Goal: Task Accomplishment & Management: Complete application form

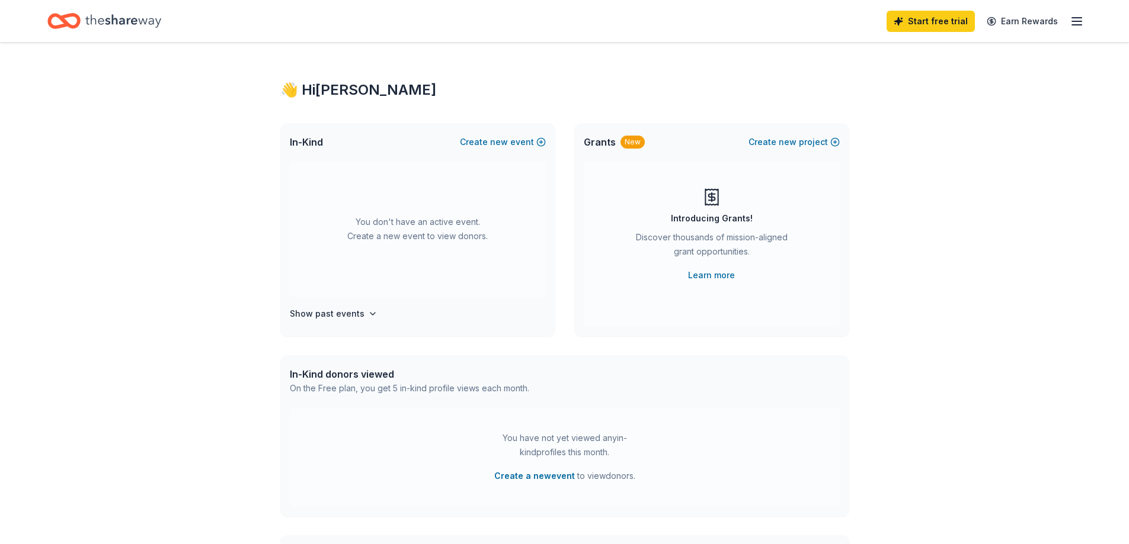
click at [1073, 17] on icon "button" at bounding box center [1076, 21] width 14 height 14
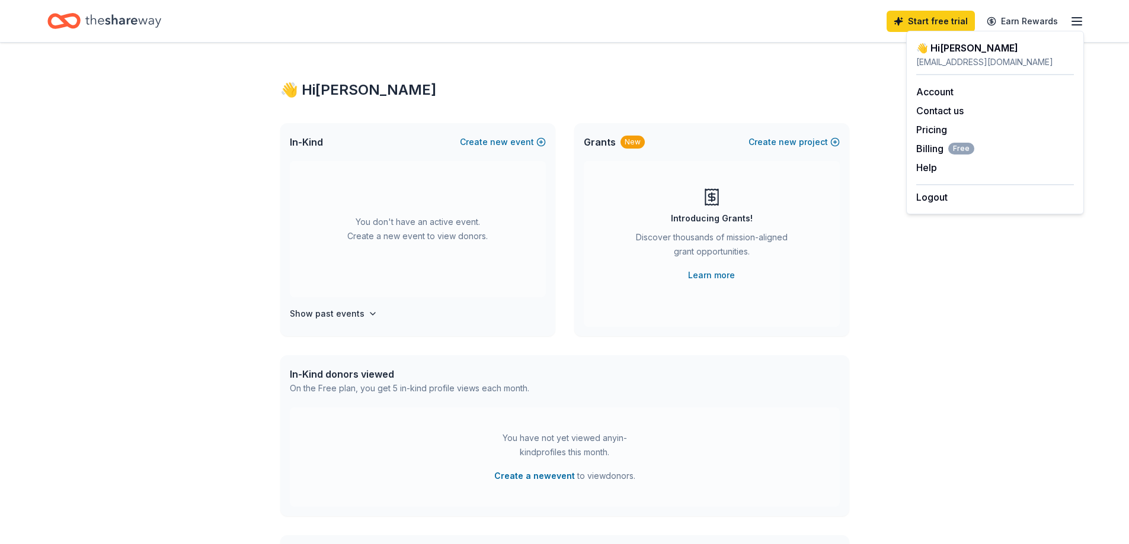
click at [662, 86] on div "👋 Hi [PERSON_NAME]" at bounding box center [564, 90] width 569 height 19
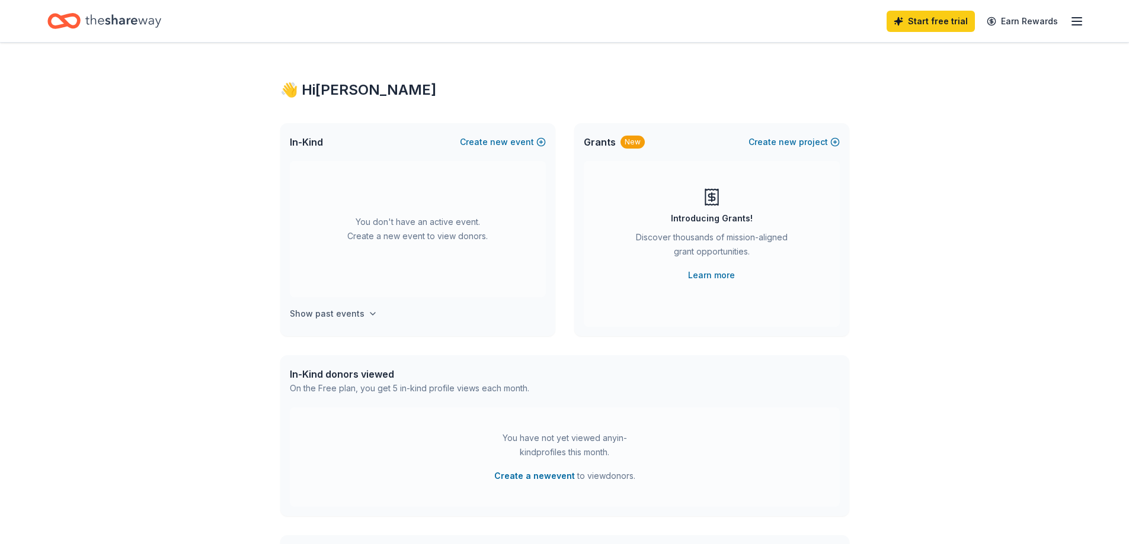
click at [342, 315] on h4 "Show past events" at bounding box center [327, 314] width 75 height 14
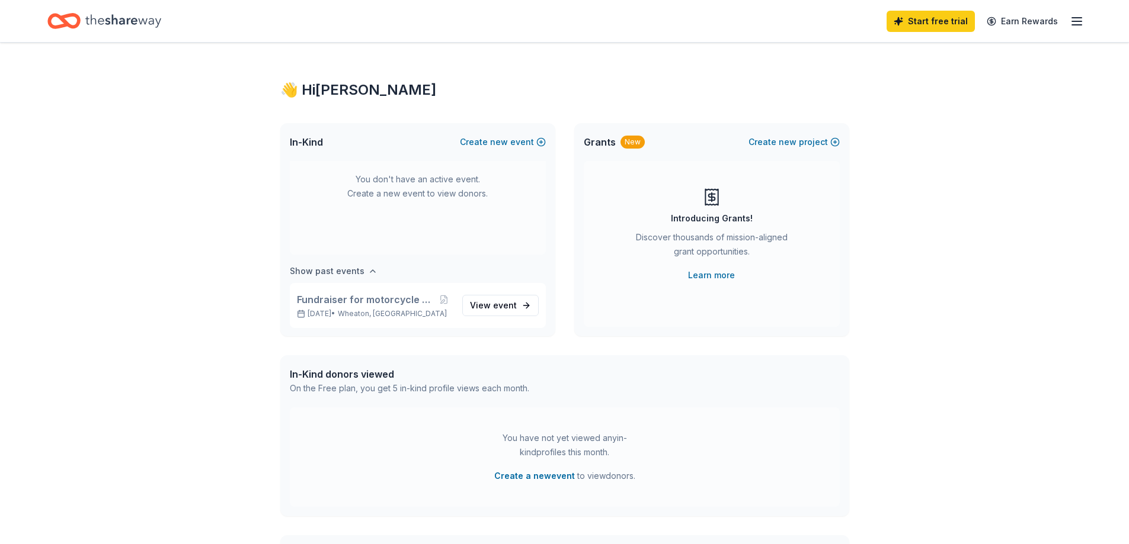
scroll to position [44, 0]
click at [909, 284] on div "👋 Hi Tiffany In-Kind Create new event You don't have an active event. Create a …" at bounding box center [564, 389] width 1129 height 692
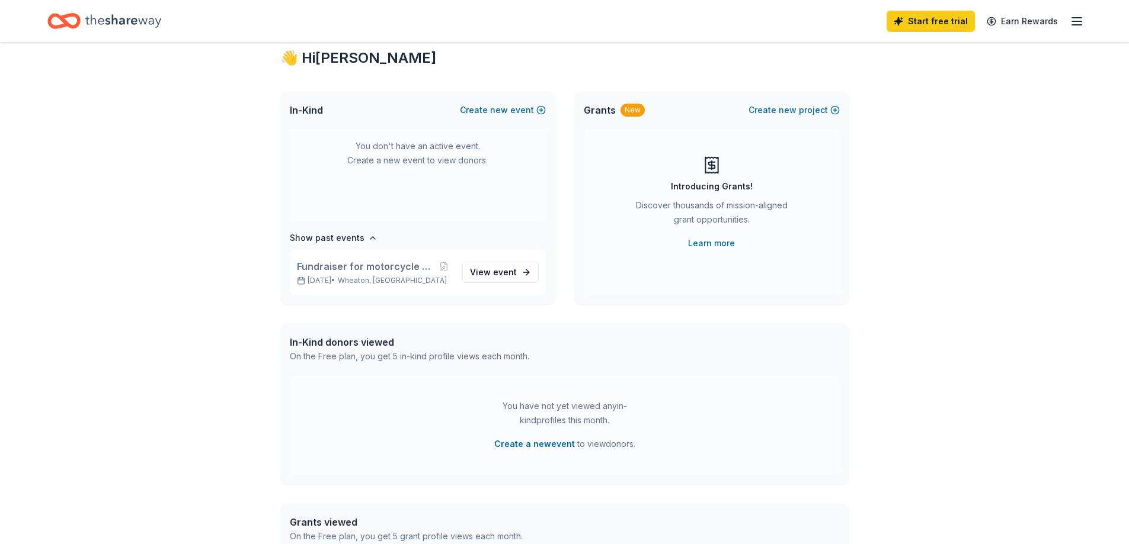
scroll to position [0, 0]
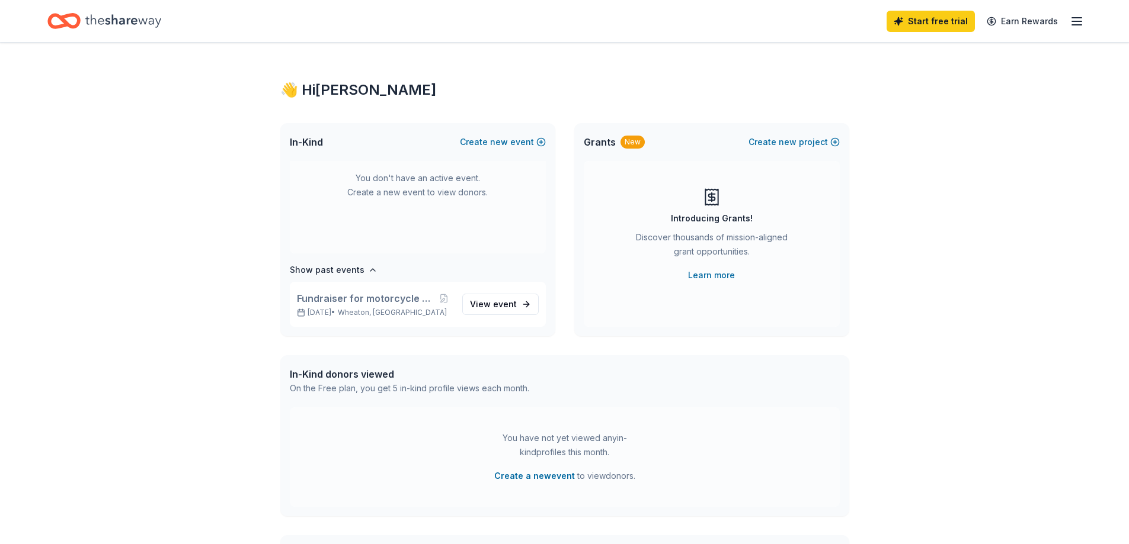
click at [1080, 16] on icon "button" at bounding box center [1076, 21] width 14 height 14
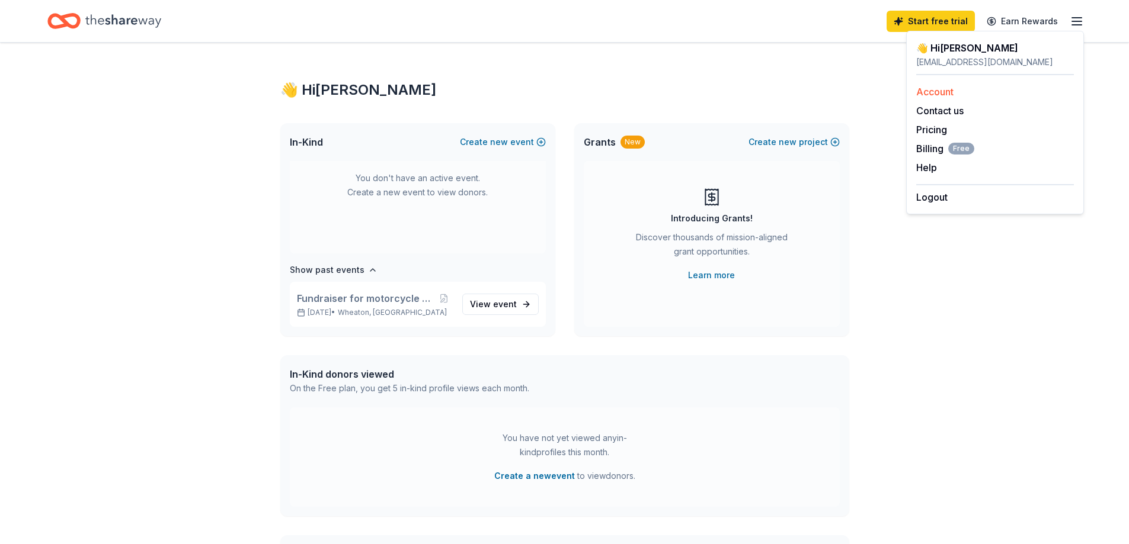
click at [957, 94] on div "Account" at bounding box center [995, 92] width 158 height 14
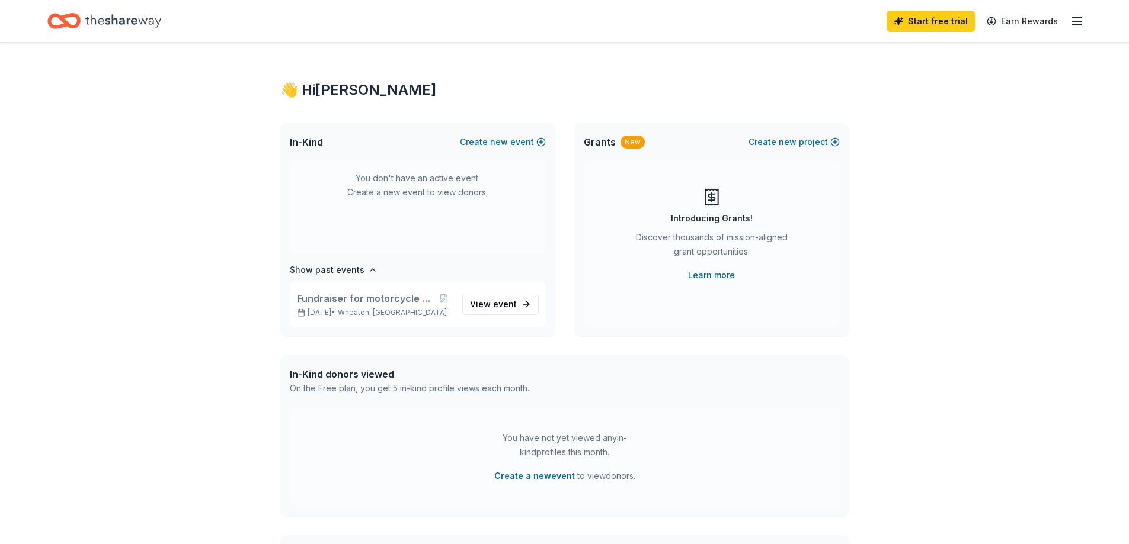
click at [1077, 18] on line "button" at bounding box center [1076, 18] width 9 height 0
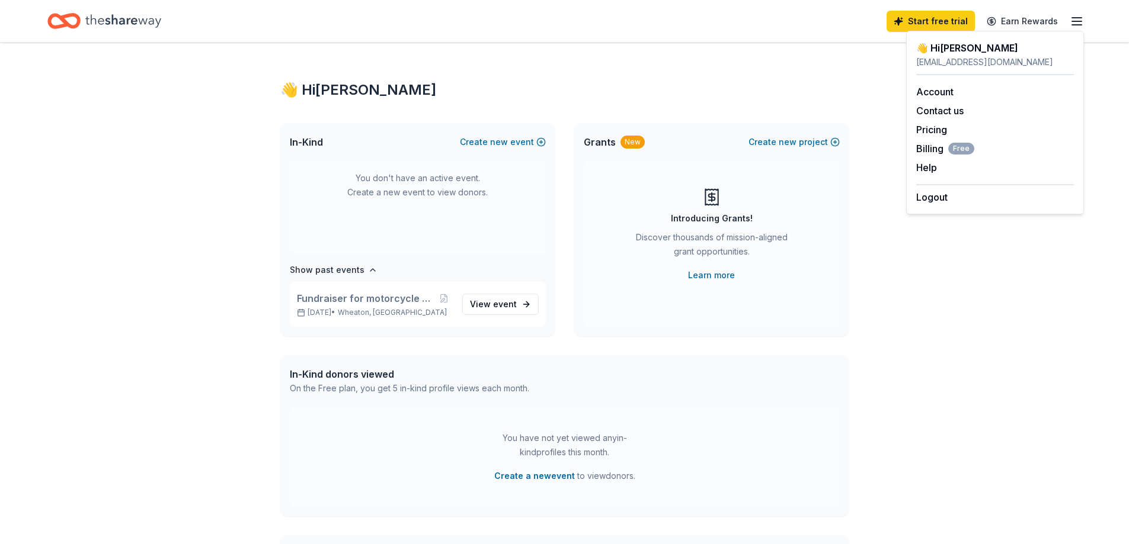
click at [832, 89] on div "👋 Hi Tiffany" at bounding box center [564, 90] width 569 height 19
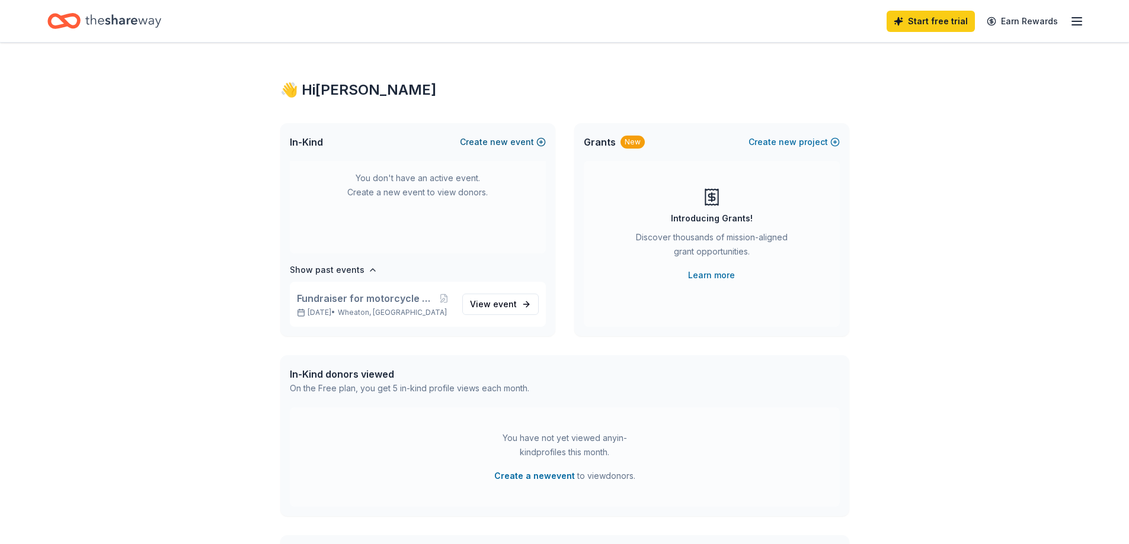
click at [528, 143] on button "Create new event" at bounding box center [503, 142] width 86 height 14
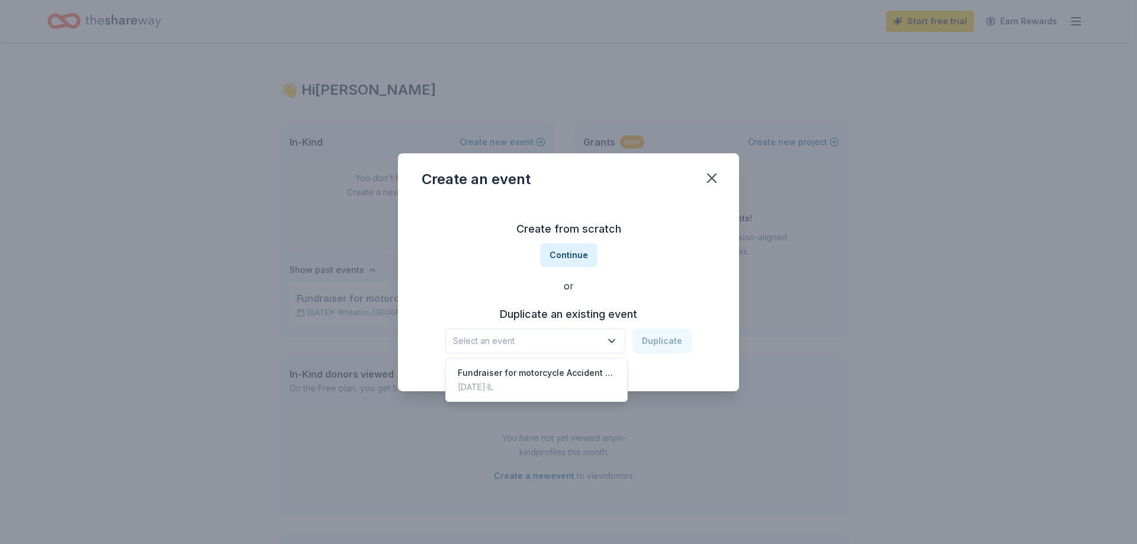
click at [613, 342] on icon "button" at bounding box center [612, 340] width 6 height 3
click at [565, 251] on button "Continue" at bounding box center [568, 255] width 57 height 24
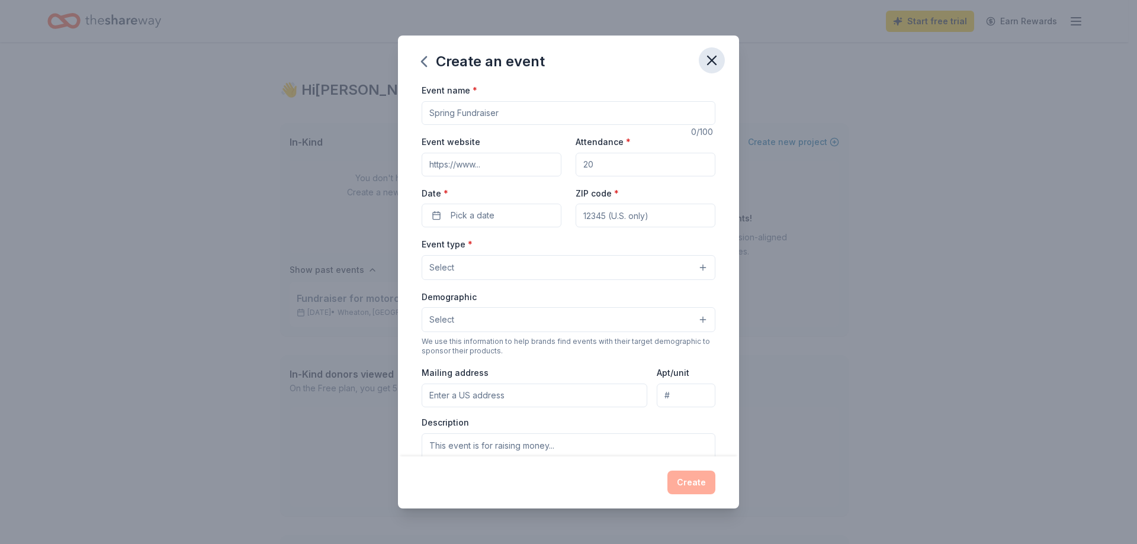
click at [713, 55] on icon "button" at bounding box center [712, 60] width 17 height 17
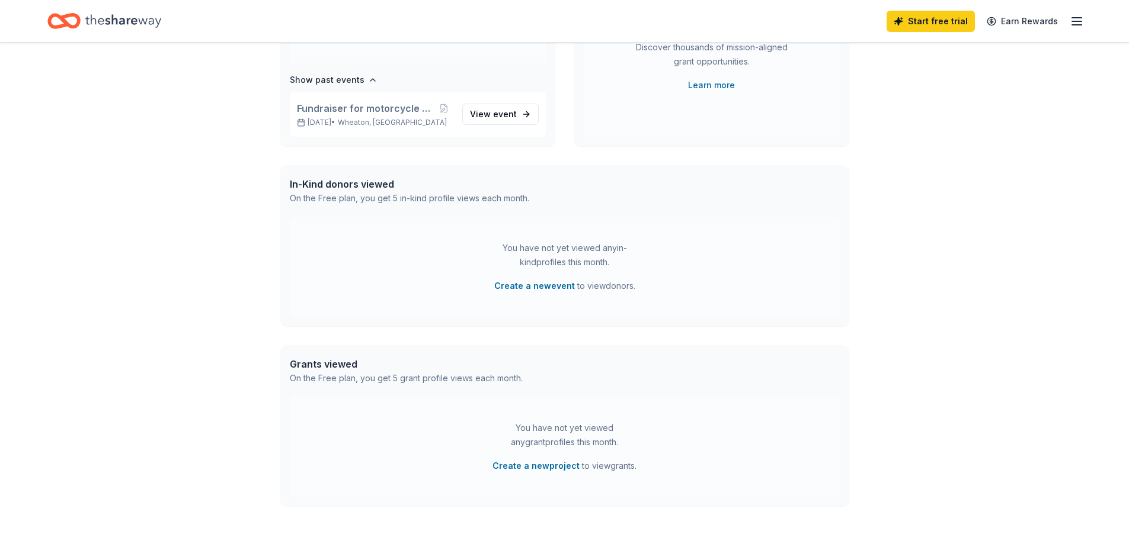
scroll to position [157, 0]
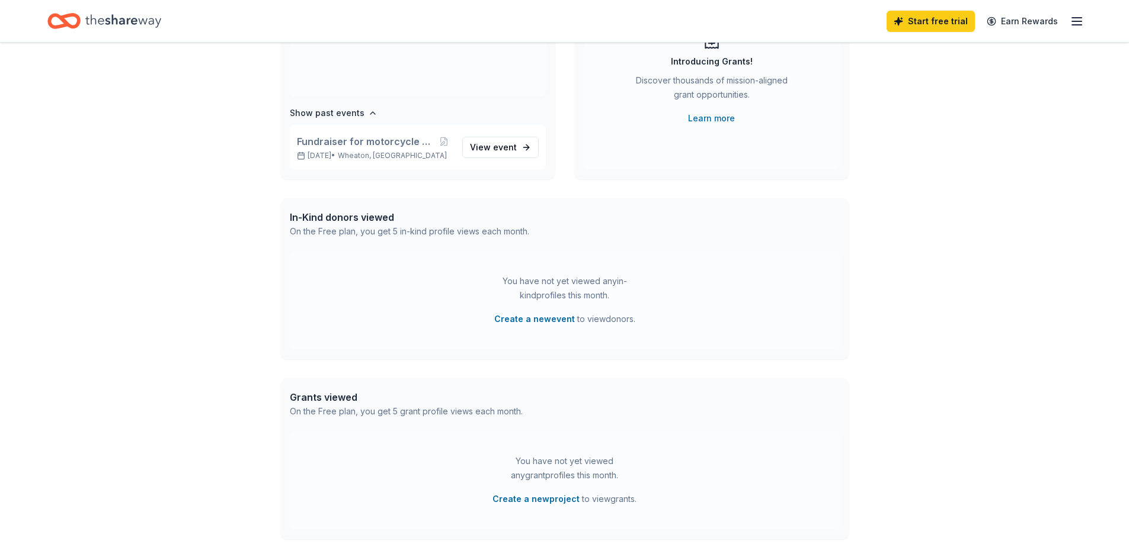
click at [110, 22] on icon "Home" at bounding box center [123, 21] width 76 height 24
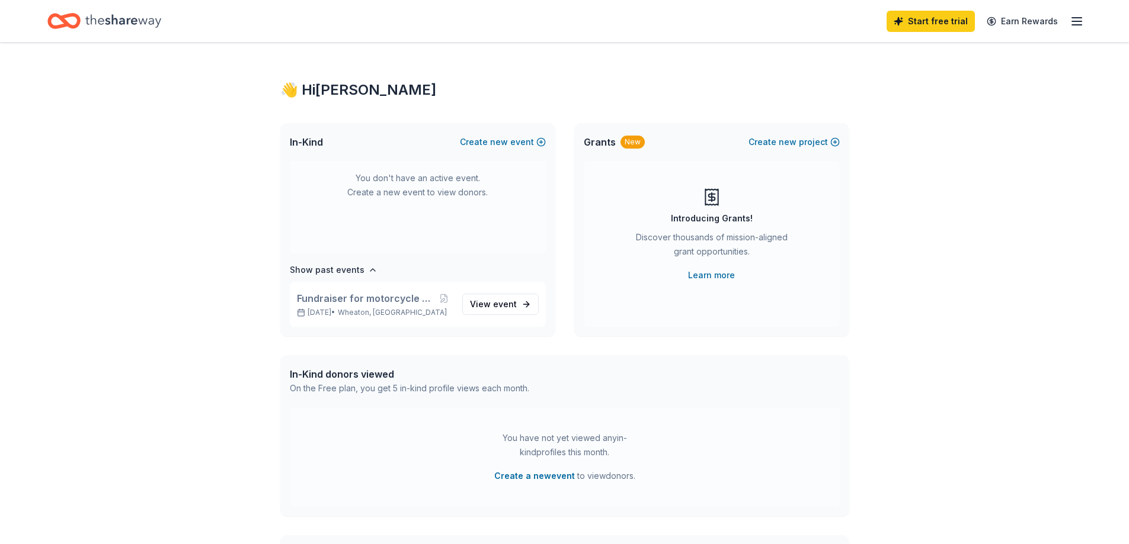
click at [55, 19] on icon "Home" at bounding box center [63, 21] width 33 height 28
click at [1041, 24] on link "Earn Rewards" at bounding box center [1021, 21] width 85 height 21
click at [1002, 18] on link "Earn Rewards" at bounding box center [1021, 21] width 85 height 21
click at [1076, 24] on icon "button" at bounding box center [1076, 21] width 14 height 14
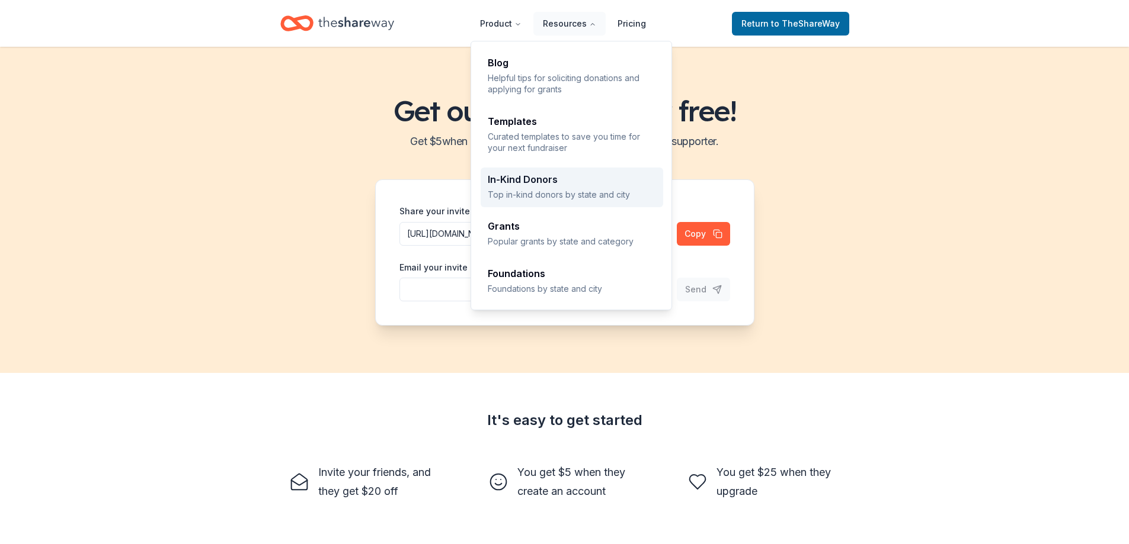
click at [543, 199] on p "Top in-kind donors by state and city" at bounding box center [572, 194] width 168 height 11
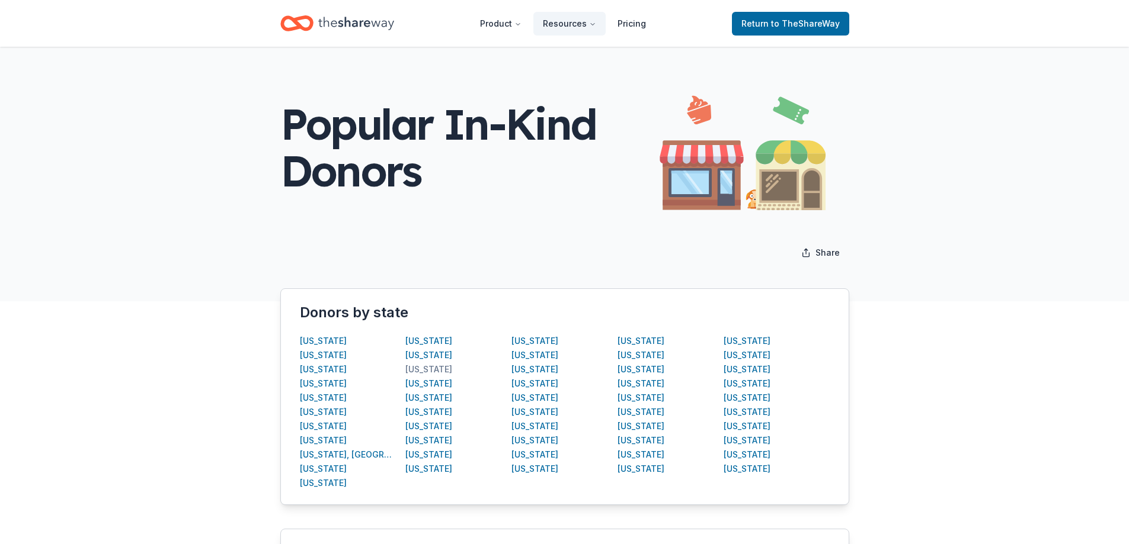
click at [416, 370] on div "Illinois" at bounding box center [428, 370] width 47 height 14
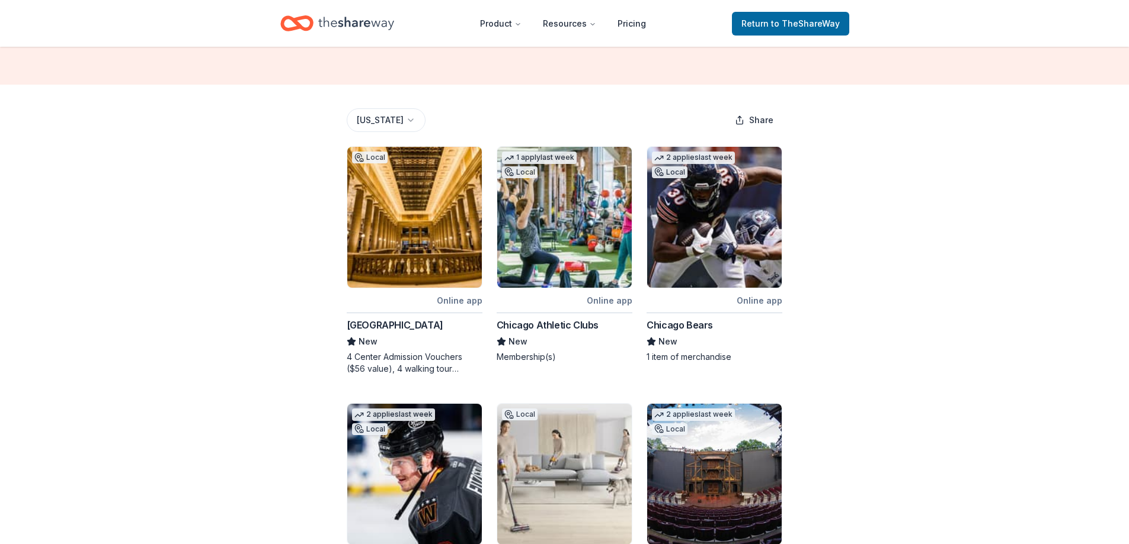
scroll to position [178, 0]
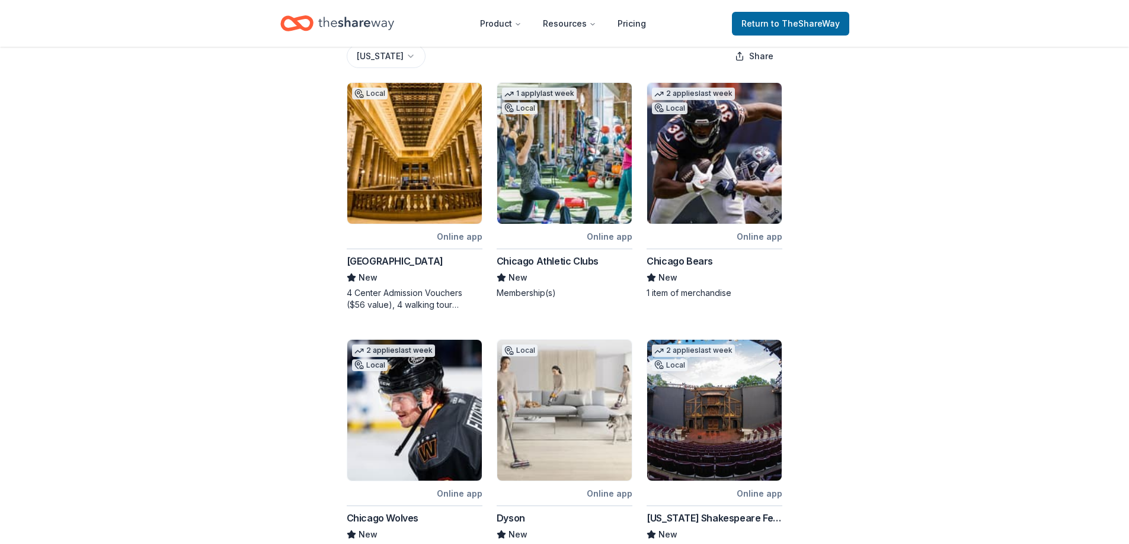
click at [390, 259] on div "Chicago Architecture Center" at bounding box center [395, 261] width 97 height 14
click at [687, 259] on div "Chicago Bears" at bounding box center [679, 261] width 66 height 14
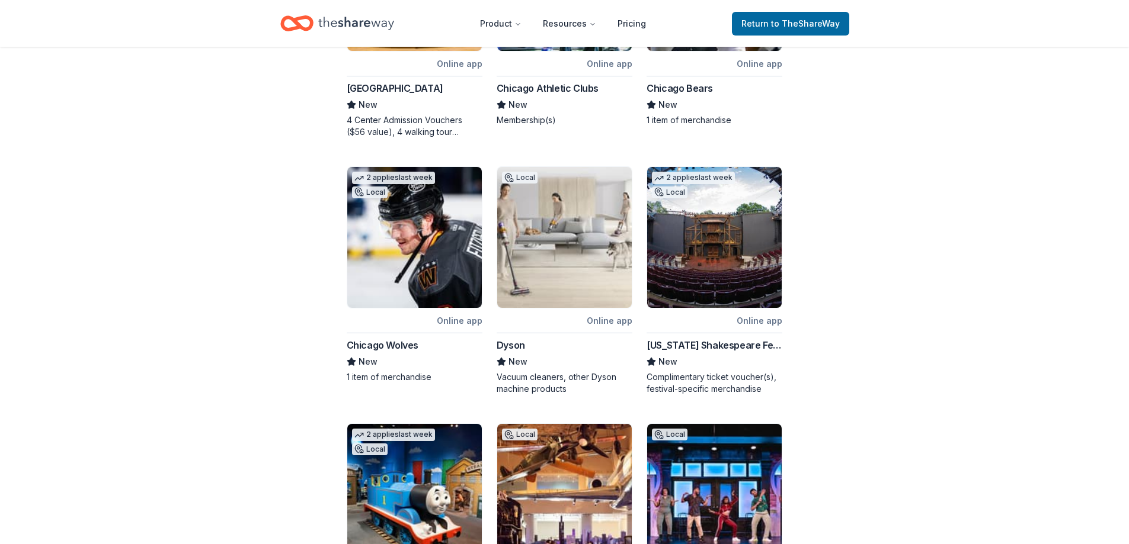
scroll to position [355, 0]
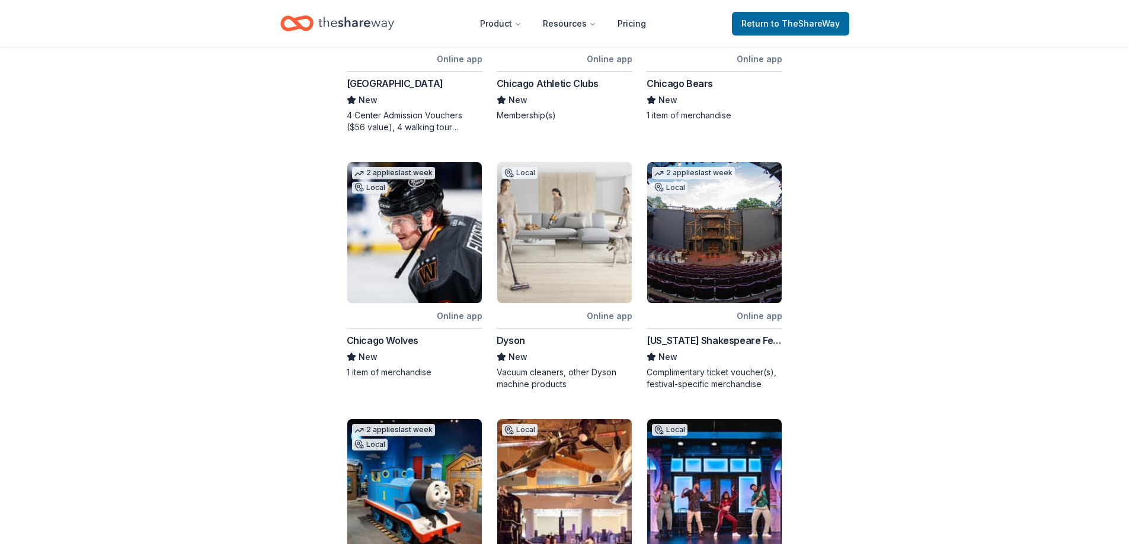
click at [431, 293] on img at bounding box center [414, 232] width 134 height 141
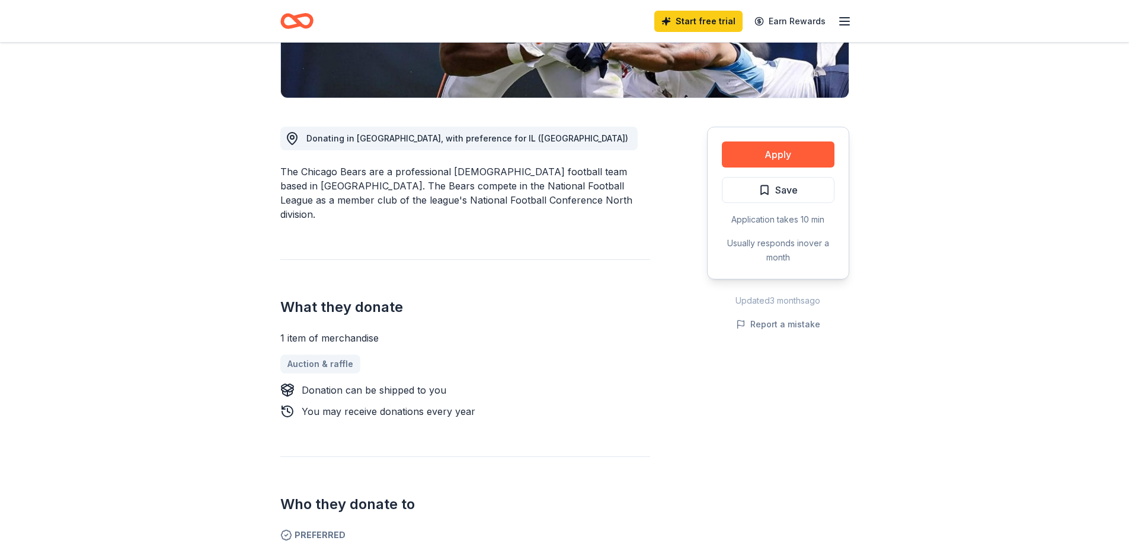
scroll to position [178, 0]
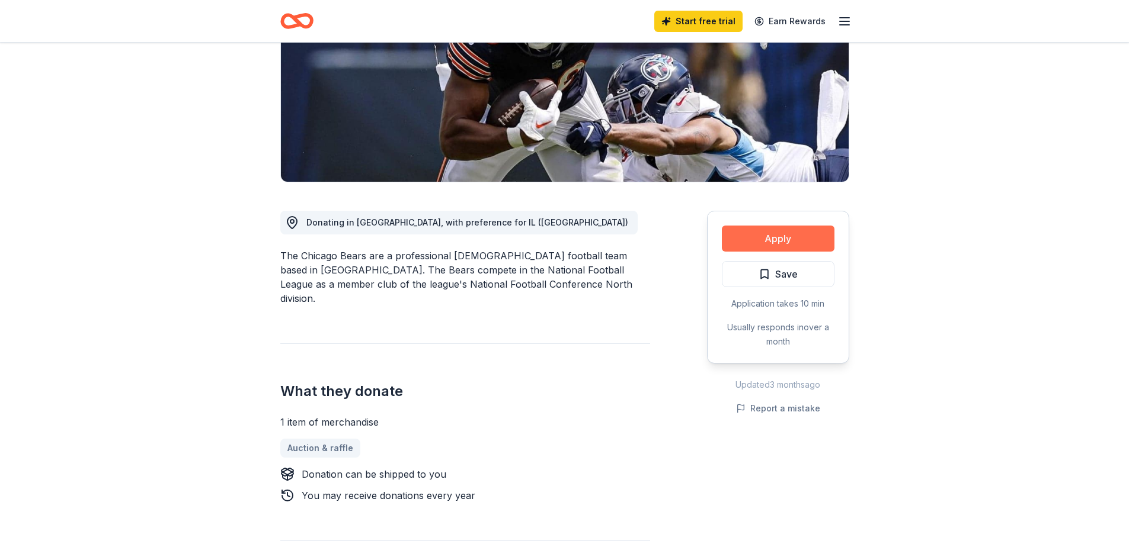
click at [769, 245] on button "Apply" at bounding box center [778, 239] width 113 height 26
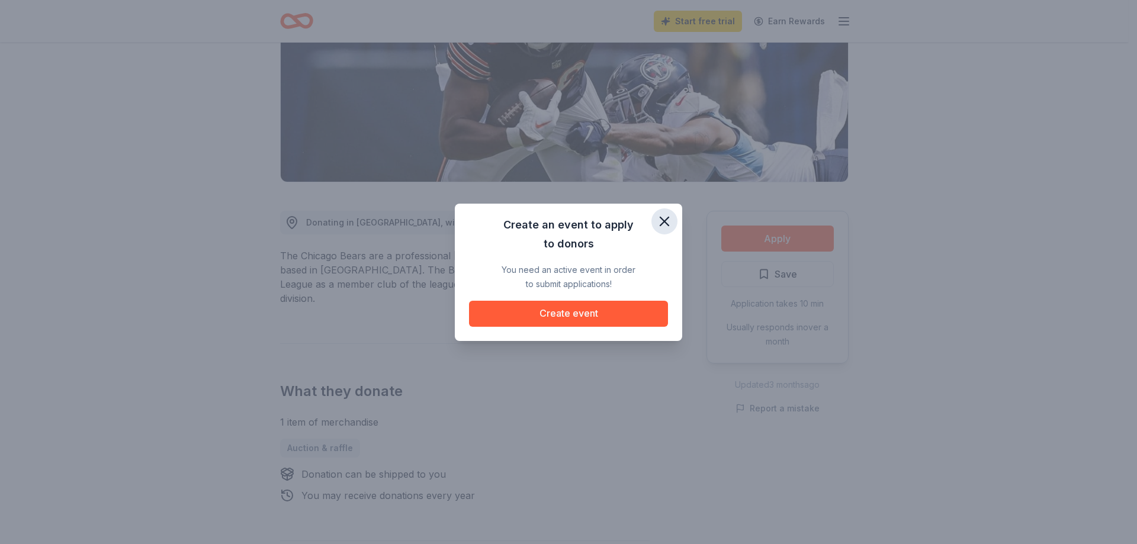
click at [665, 217] on icon "button" at bounding box center [664, 221] width 17 height 17
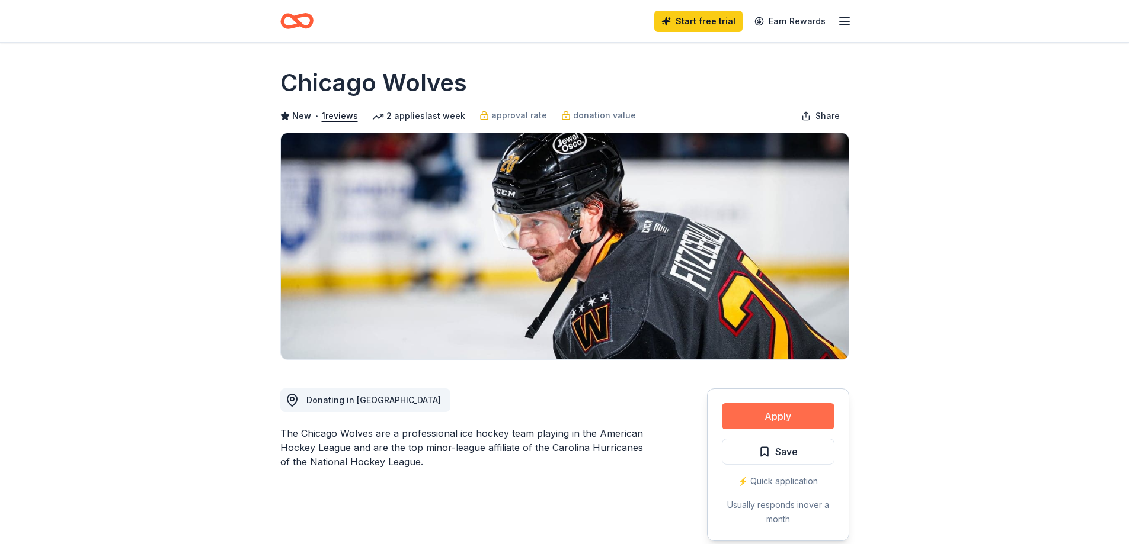
click at [765, 415] on button "Apply" at bounding box center [778, 416] width 113 height 26
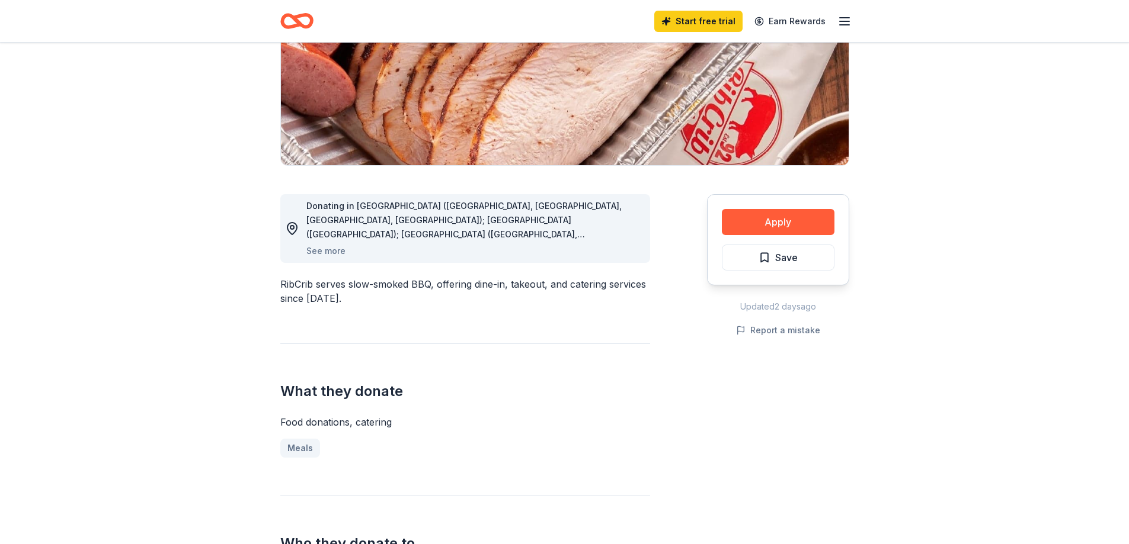
scroll to position [59, 0]
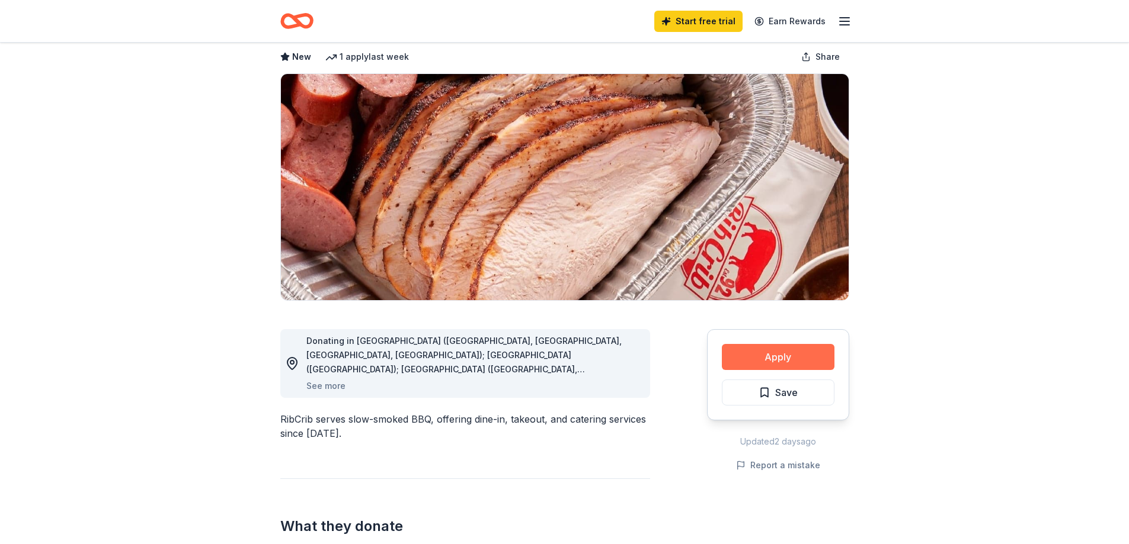
click at [809, 359] on button "Apply" at bounding box center [778, 357] width 113 height 26
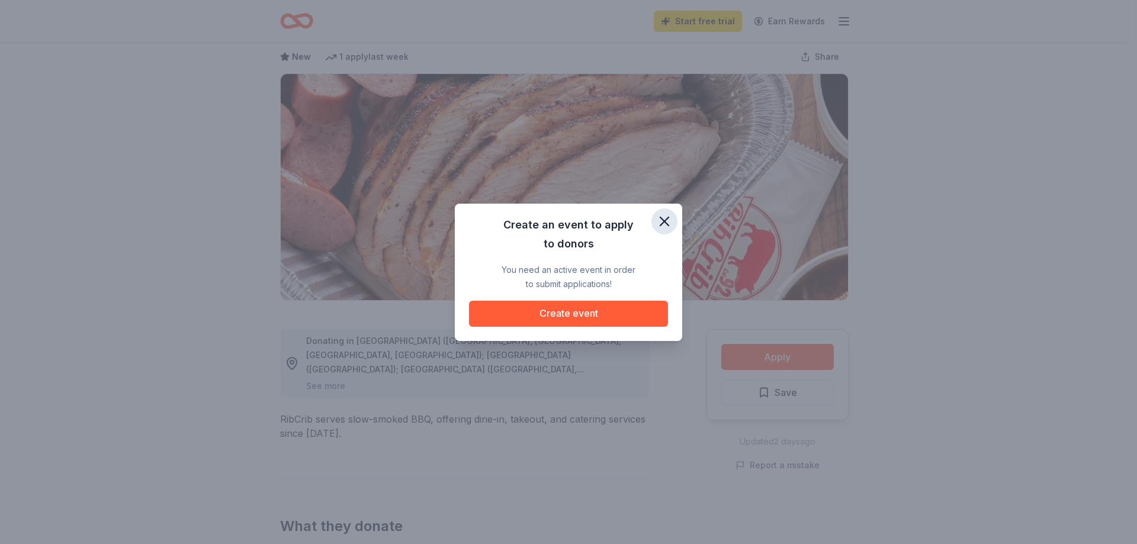
click at [665, 223] on icon "button" at bounding box center [664, 221] width 17 height 17
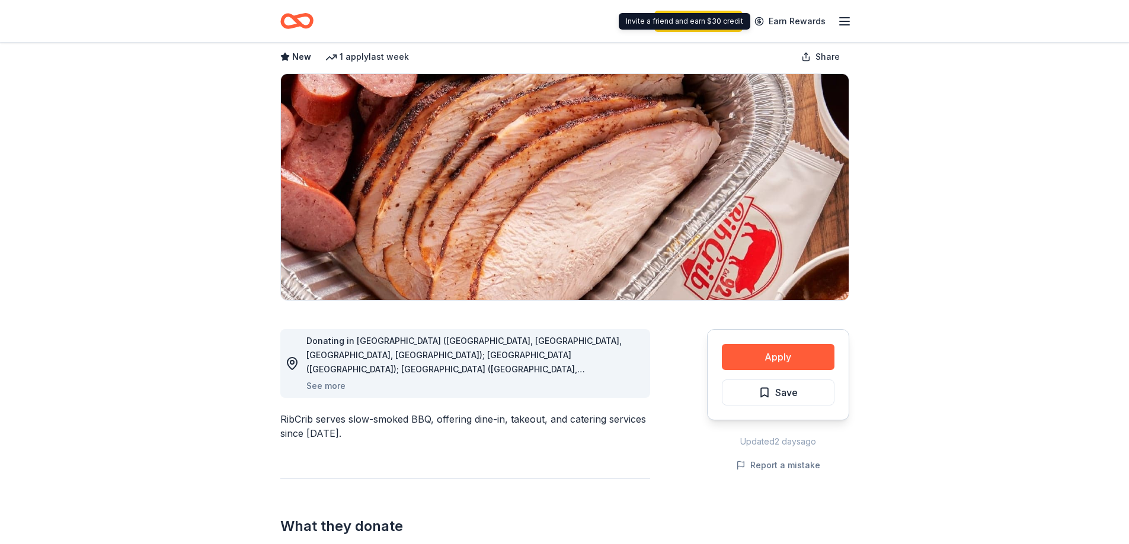
click at [848, 25] on icon "button" at bounding box center [844, 21] width 14 height 14
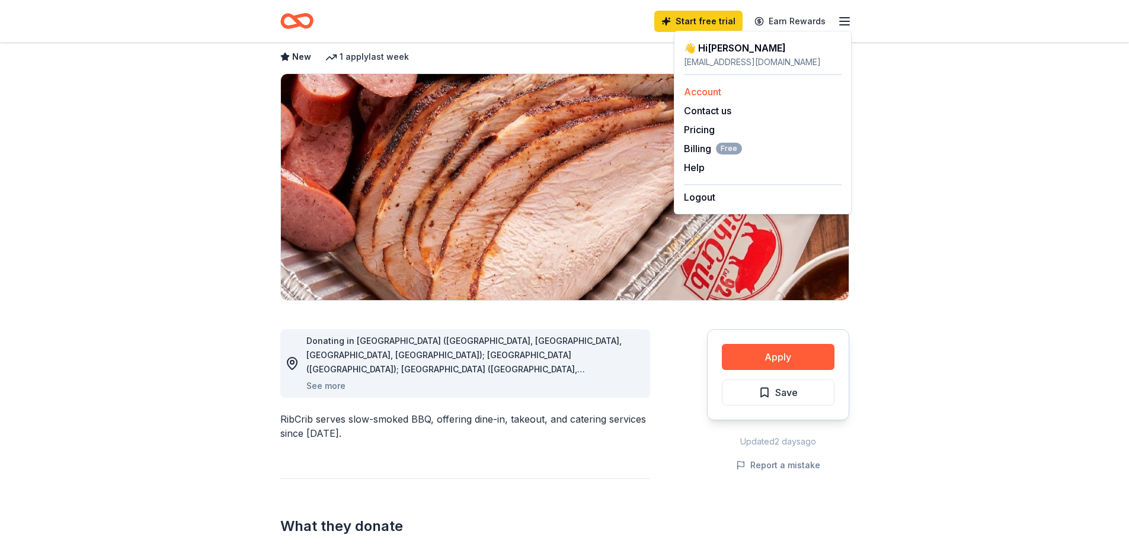
click at [721, 92] on link "Account" at bounding box center [702, 92] width 37 height 12
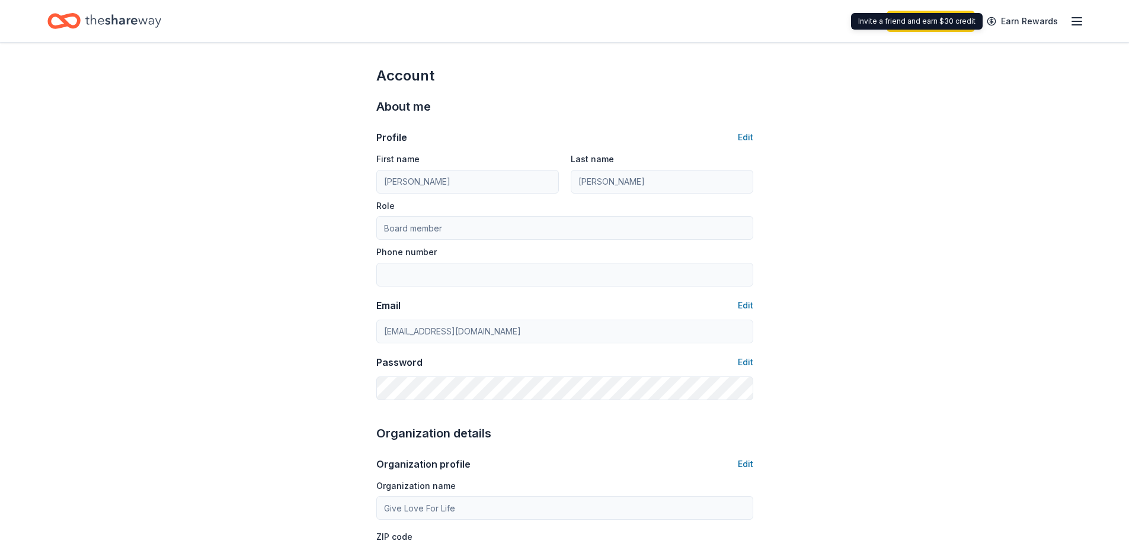
click at [1066, 19] on div "Start free trial Earn Rewards" at bounding box center [984, 21] width 197 height 28
click at [1073, 18] on line "button" at bounding box center [1076, 18] width 9 height 0
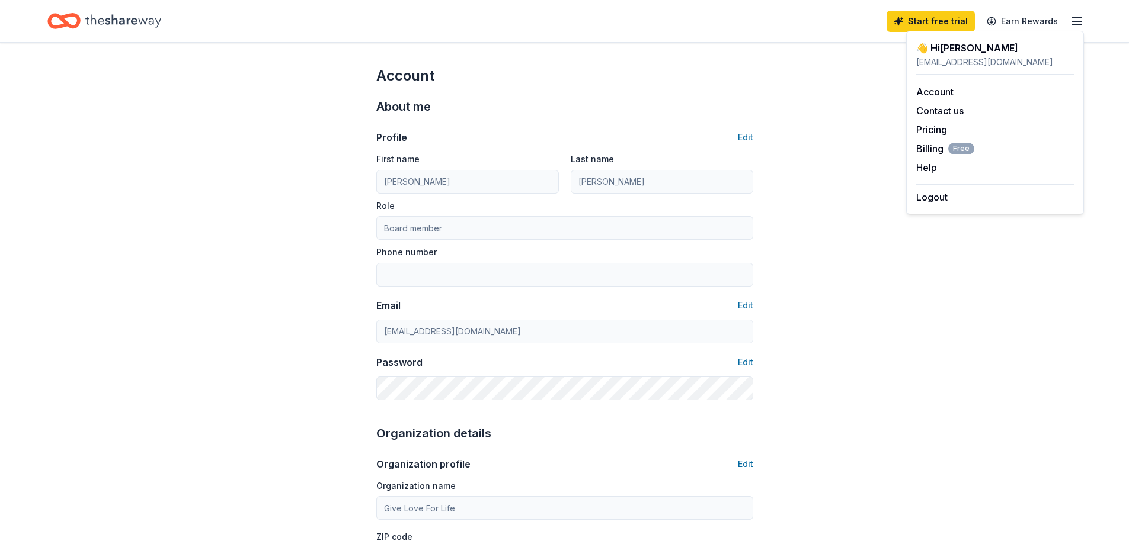
click at [951, 47] on div "👋 Hi Tiffany" at bounding box center [995, 48] width 158 height 14
click at [956, 68] on div "tjernigan731@gmail.com" at bounding box center [995, 62] width 158 height 14
click at [113, 20] on icon "Home" at bounding box center [123, 20] width 76 height 13
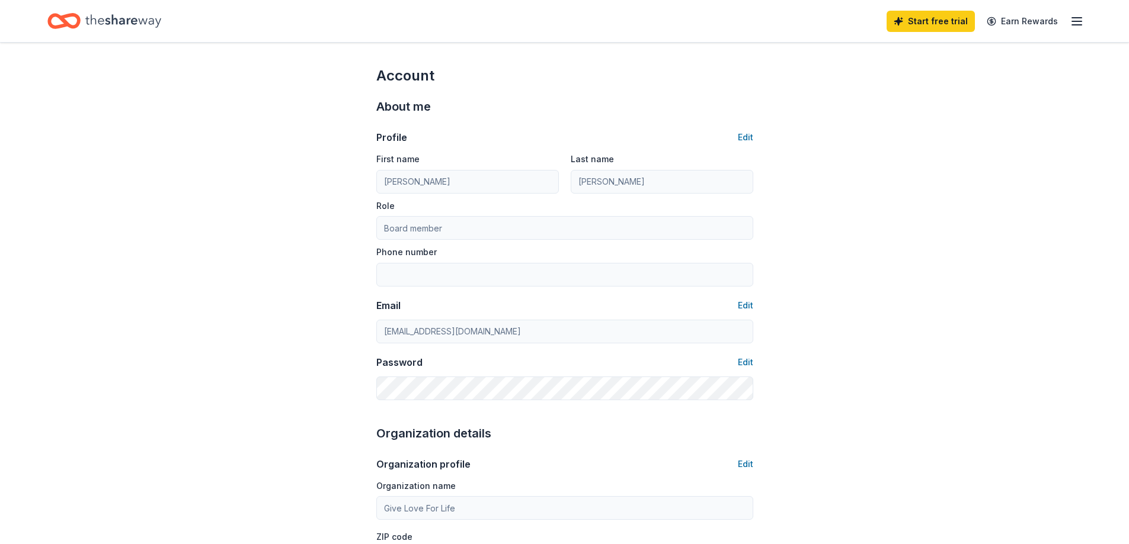
click at [112, 27] on icon "Home" at bounding box center [123, 21] width 76 height 24
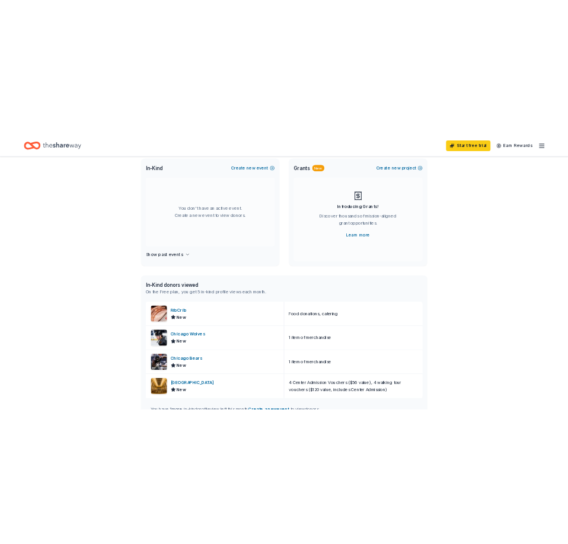
scroll to position [59, 0]
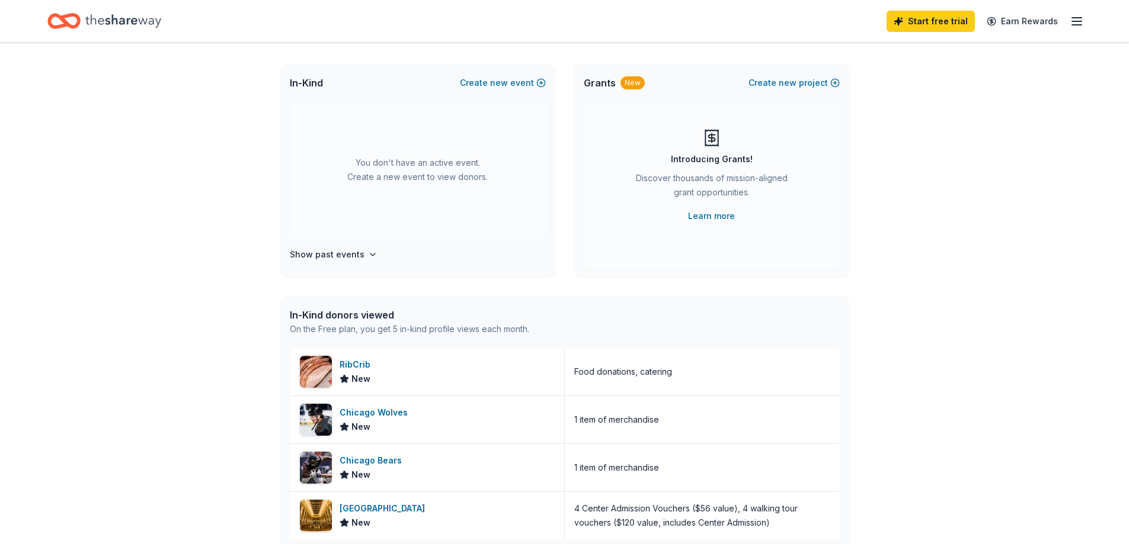
click at [507, 75] on div "In-Kind Create new event" at bounding box center [417, 83] width 275 height 38
click at [511, 86] on button "Create new event" at bounding box center [503, 83] width 86 height 14
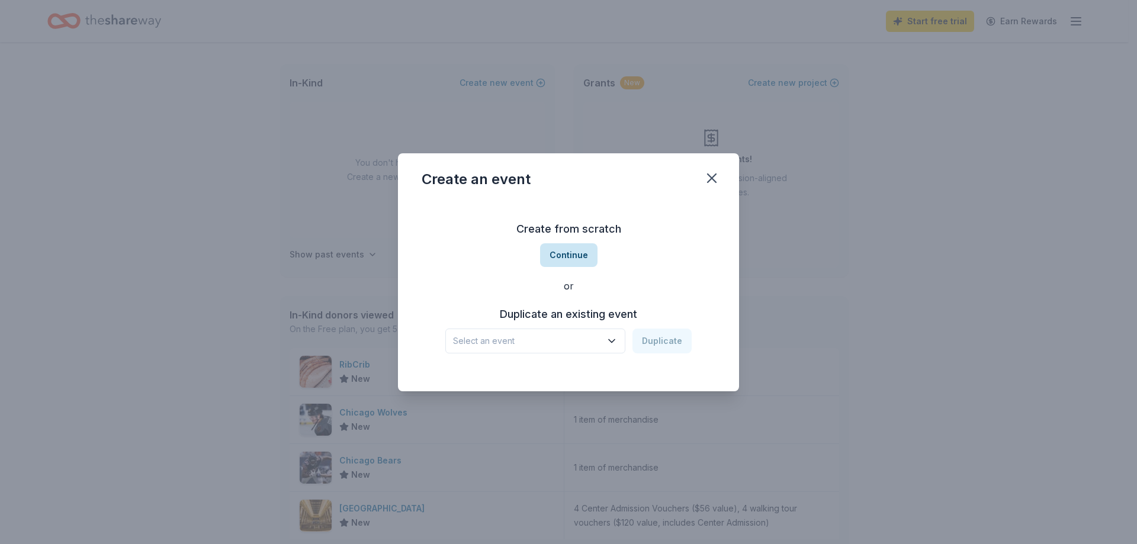
click at [575, 256] on button "Continue" at bounding box center [568, 255] width 57 height 24
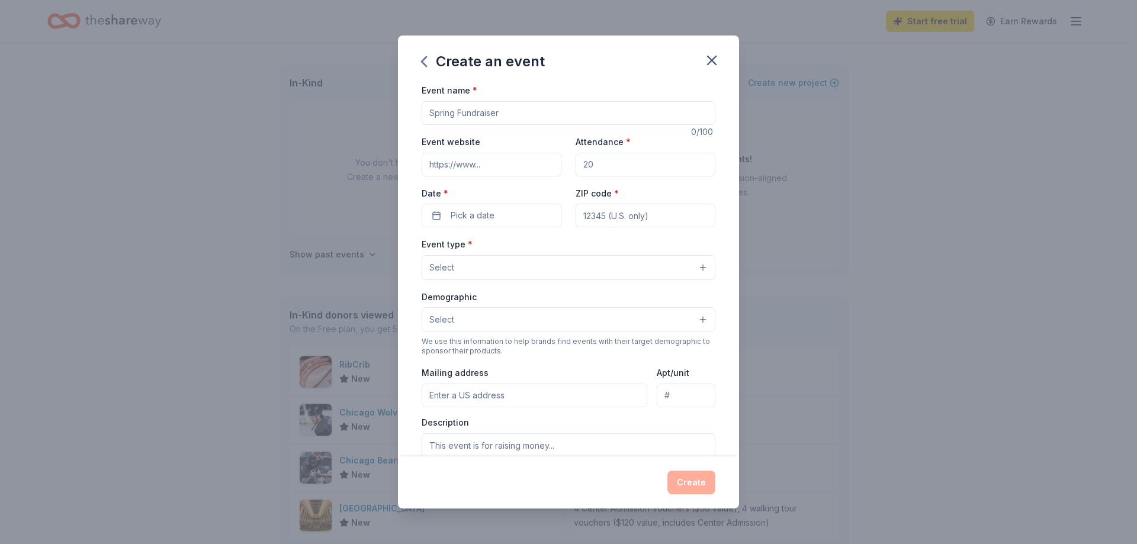
click at [491, 114] on input "Event name *" at bounding box center [569, 113] width 294 height 24
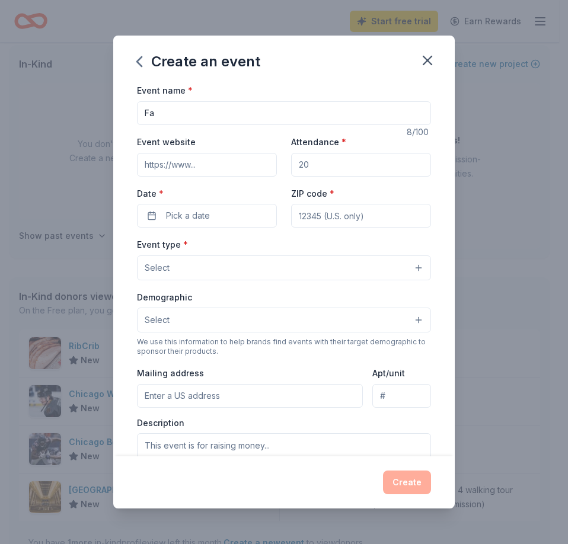
type input "F"
type input "Strength in Family - Power in Community"
click at [341, 166] on input "Attendance *" at bounding box center [361, 165] width 140 height 24
type input "200"
click at [203, 213] on span "Pick a date" at bounding box center [188, 216] width 44 height 14
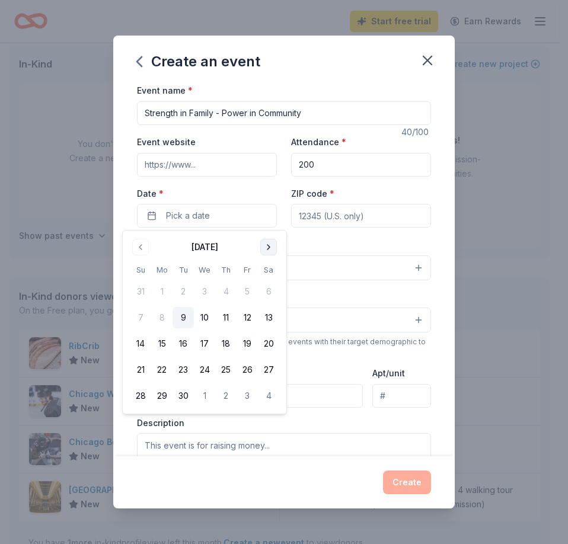
click at [267, 246] on button "Go to next month" at bounding box center [268, 247] width 17 height 17
click at [268, 246] on button "Go to next month" at bounding box center [268, 247] width 17 height 17
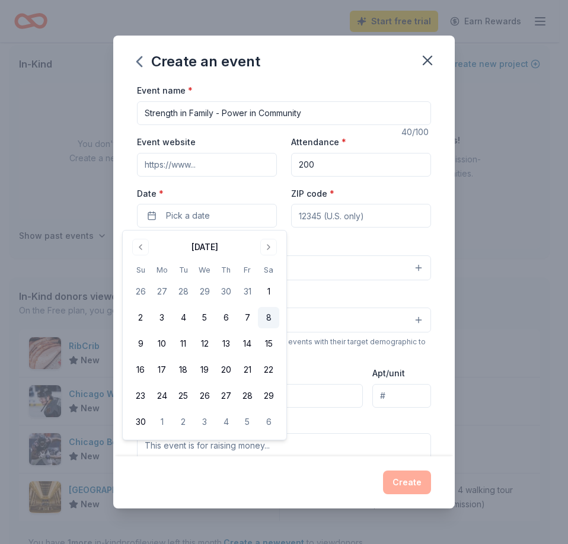
click at [273, 313] on button "8" at bounding box center [268, 317] width 21 height 21
click at [322, 211] on input "ZIP code *" at bounding box center [361, 216] width 140 height 24
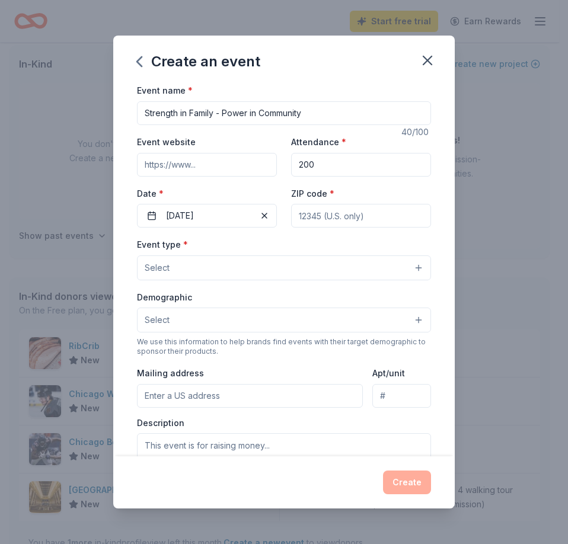
click at [315, 219] on input "ZIP code *" at bounding box center [361, 216] width 140 height 24
type input "60152"
click at [187, 270] on button "Select" at bounding box center [284, 267] width 294 height 25
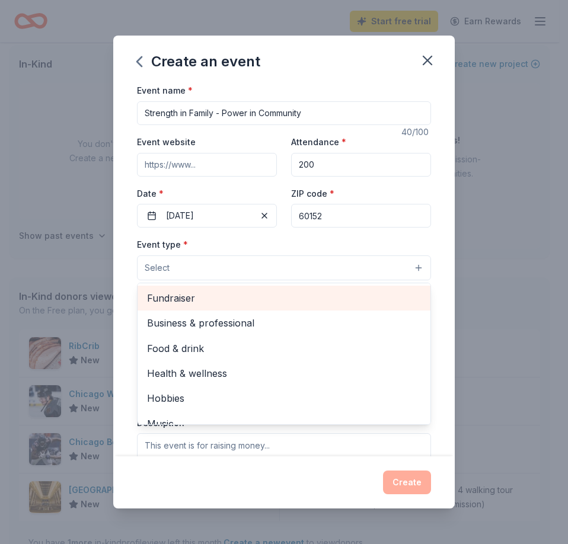
click at [203, 294] on span "Fundraiser" at bounding box center [284, 297] width 274 height 15
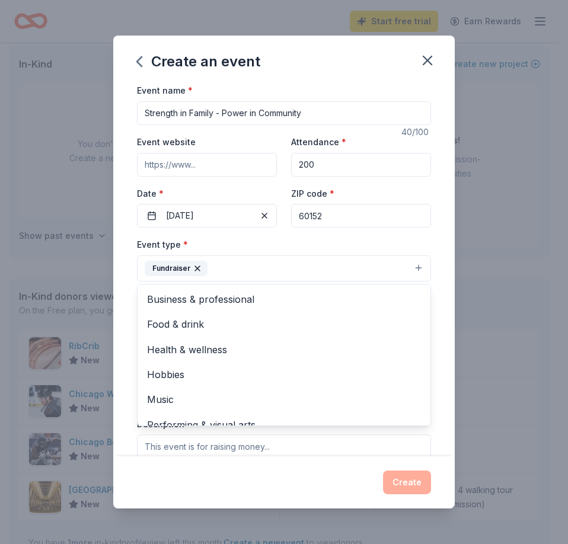
click at [309, 239] on div "Event type * Fundraiser Business & professional Food & drink Health & wellness …" at bounding box center [284, 259] width 294 height 44
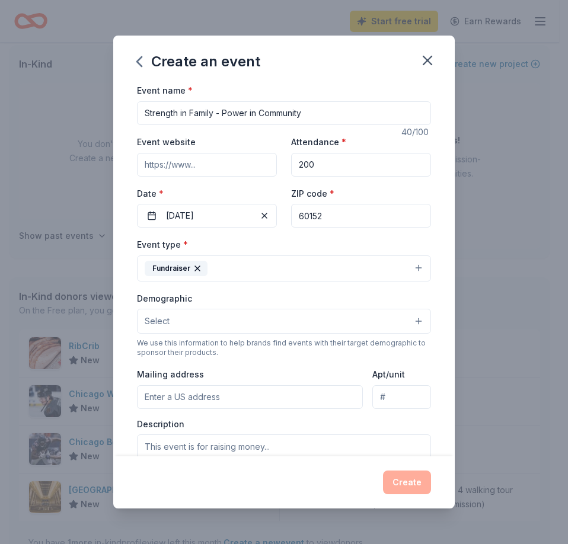
click at [213, 326] on button "Select" at bounding box center [284, 321] width 294 height 25
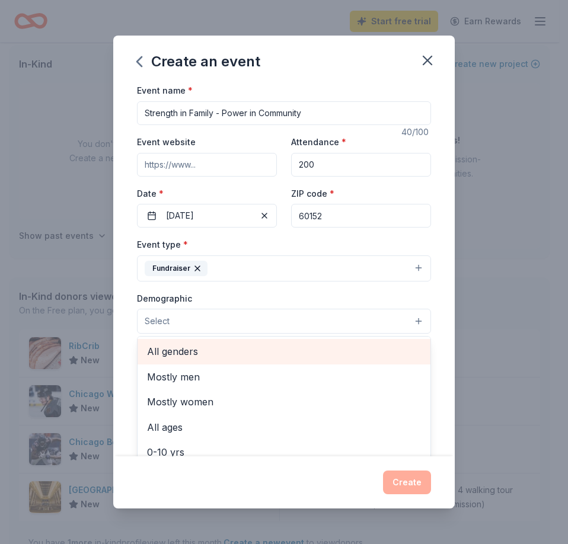
click at [202, 359] on span "All genders" at bounding box center [284, 351] width 274 height 15
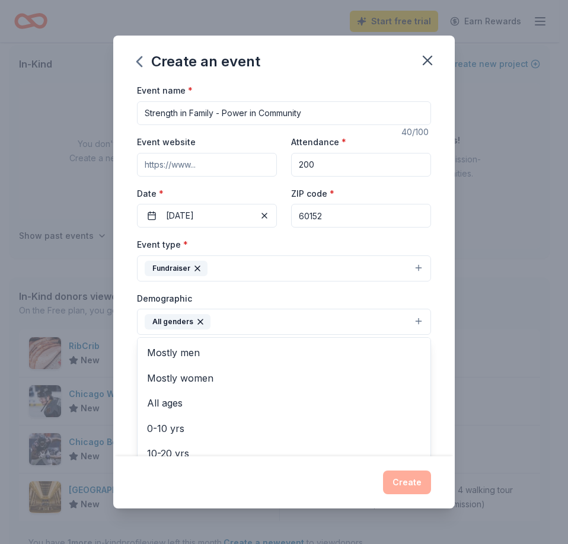
click at [258, 293] on div "Demographic All genders Mostly men Mostly women All ages 0-10 yrs 10-20 yrs 20-…" at bounding box center [284, 313] width 294 height 44
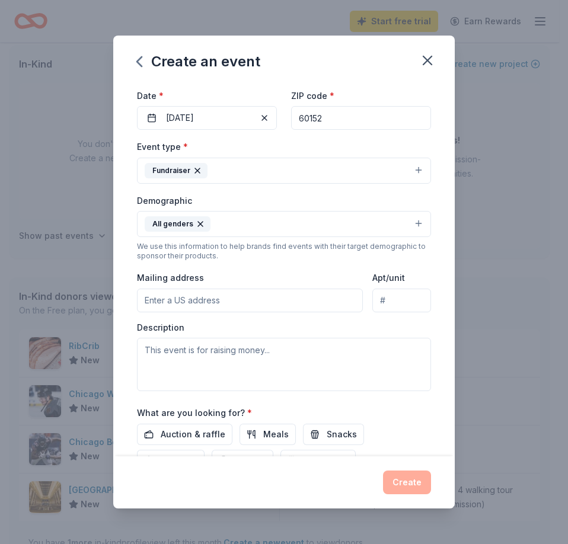
scroll to position [118, 0]
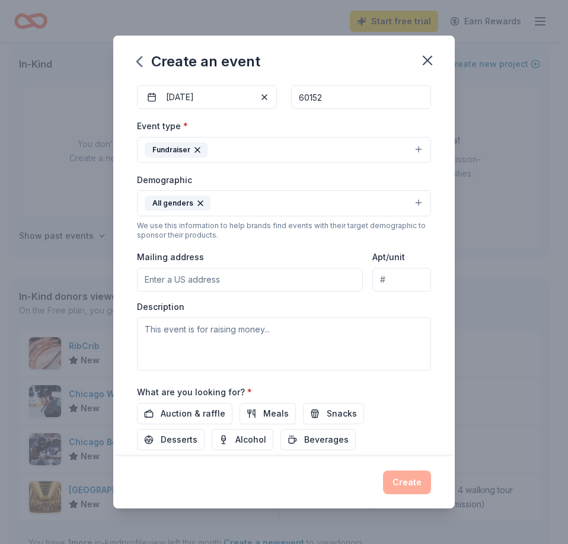
click at [248, 280] on input "Mailing address" at bounding box center [250, 280] width 226 height 24
click at [181, 274] on input "Mailing address" at bounding box center [250, 280] width 226 height 24
type input "7509 South Grant Highway, Marengo, IL, 60152"
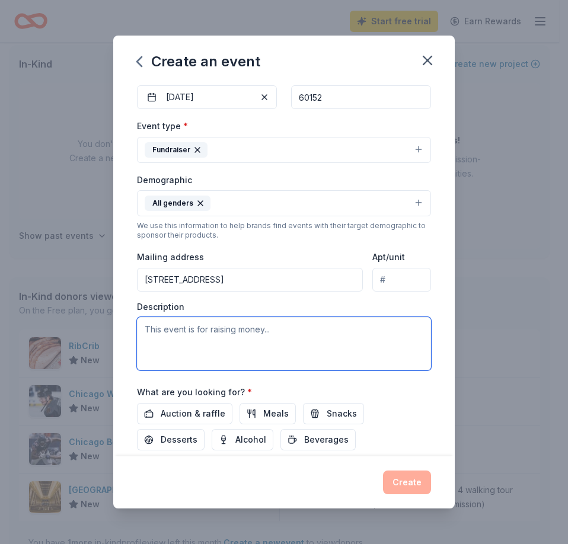
click at [210, 338] on textarea at bounding box center [284, 343] width 294 height 53
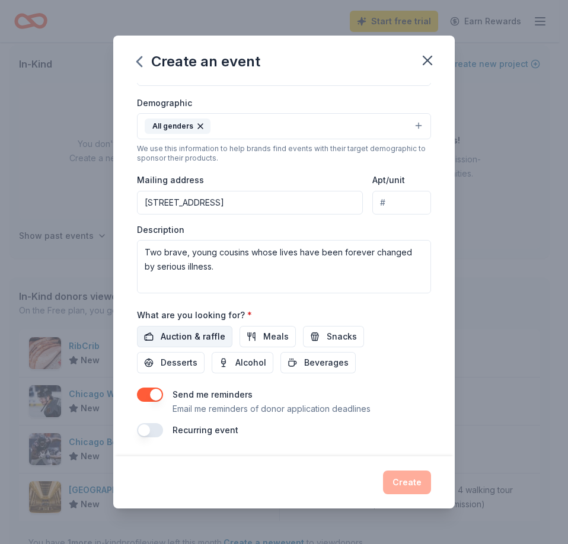
click at [197, 334] on span "Auction & raffle" at bounding box center [193, 336] width 65 height 14
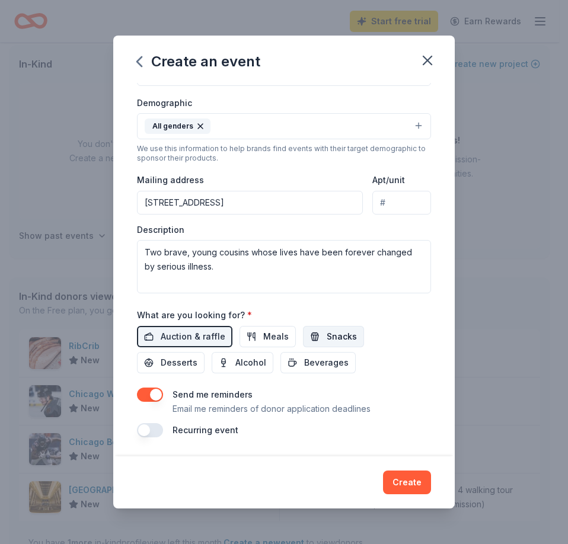
click at [333, 339] on span "Snacks" at bounding box center [341, 336] width 30 height 14
click at [182, 374] on div "Event name * Strength in Family - Power in Community 40 /100 Event website Atte…" at bounding box center [284, 162] width 294 height 550
click at [200, 365] on button "Desserts" at bounding box center [171, 362] width 68 height 21
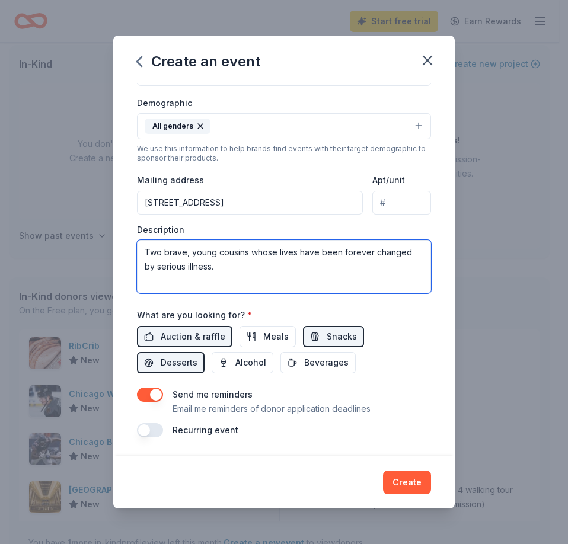
click at [225, 265] on textarea "Two brave, young cousins whose lives have been forever changed by serious illne…" at bounding box center [284, 266] width 294 height 53
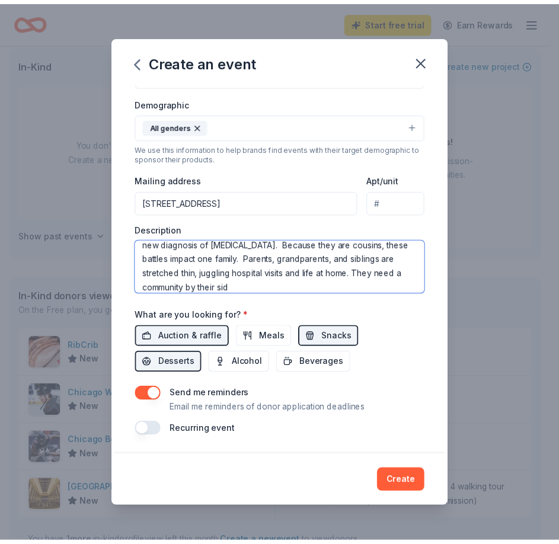
scroll to position [93, 0]
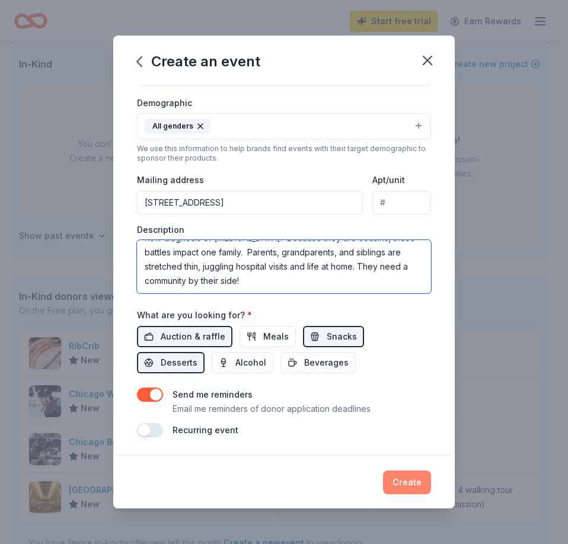
type textarea "Two brave, young cousins whose lives have been forever changed by serious illne…"
click at [422, 474] on button "Create" at bounding box center [407, 482] width 48 height 24
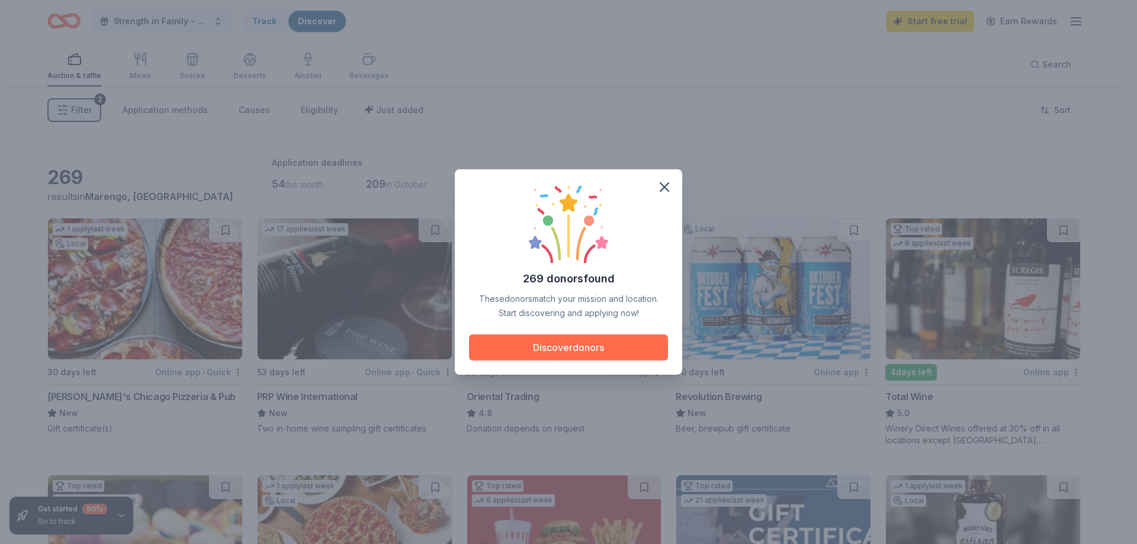
click at [543, 354] on button "Discover donors" at bounding box center [568, 348] width 199 height 26
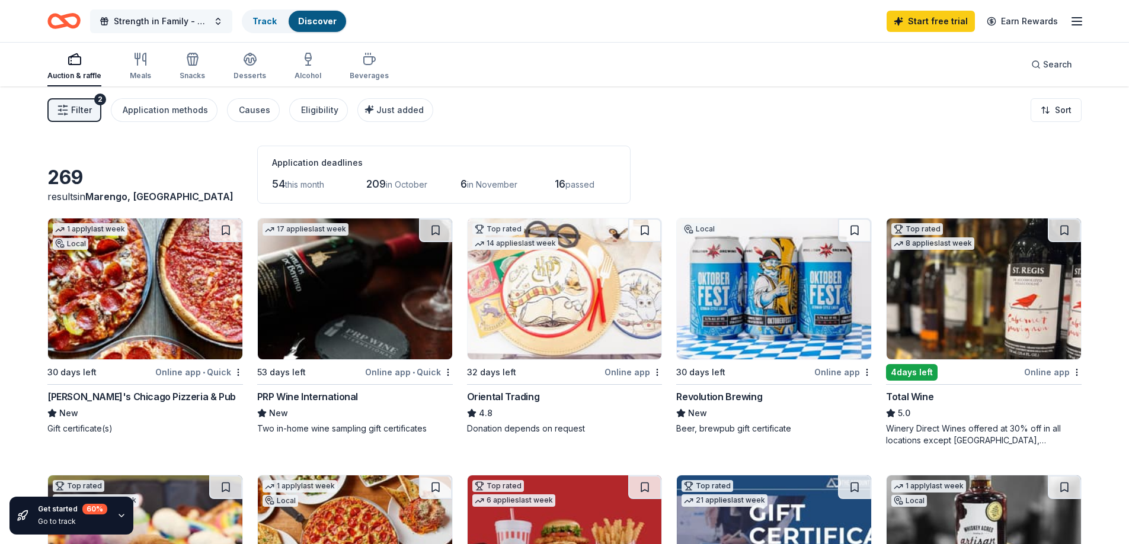
click at [173, 18] on span "Strength in Family - Power in Community" at bounding box center [161, 21] width 95 height 14
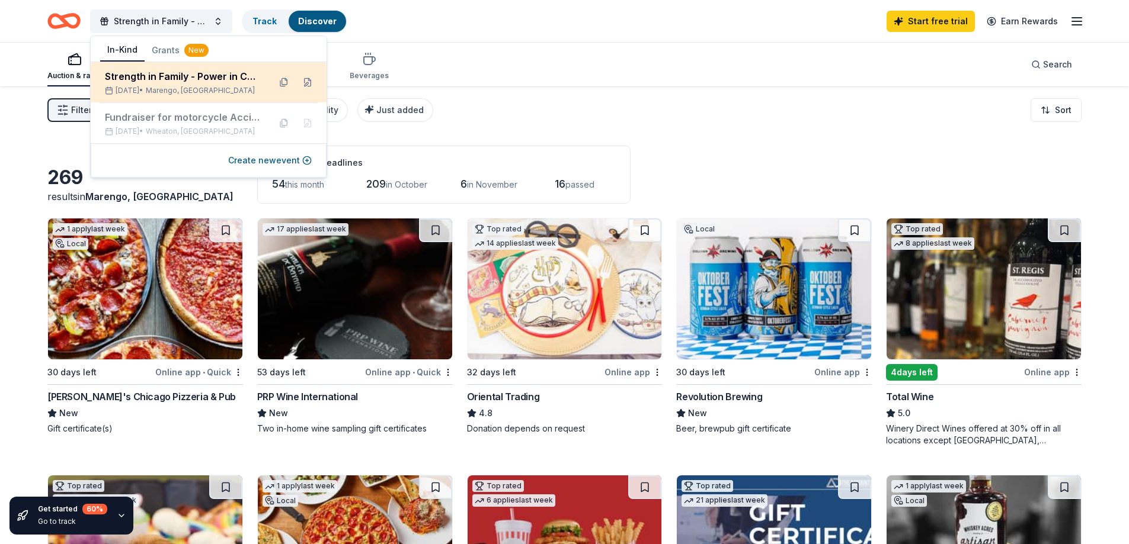
click at [197, 86] on span "Marengo, IL" at bounding box center [200, 90] width 109 height 9
click at [305, 83] on button at bounding box center [307, 82] width 19 height 19
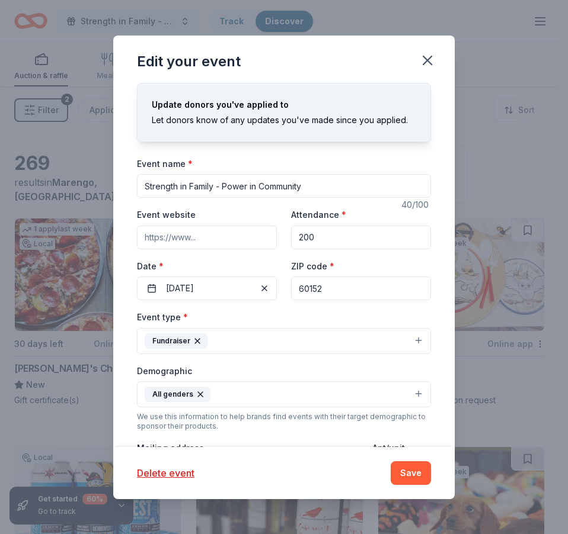
click at [224, 241] on input "Event website" at bounding box center [207, 238] width 140 height 24
paste input "https://www.zeffy.com/en-US/ticketing/supporting-natty-and-morgans-fight"
type input "https://www.zeffy.com/en-US/ticketing/supporting-natty-and-morgans-fight"
click at [270, 206] on div "Event name * Strength in Family - Power in Community 40 /100 Event website http…" at bounding box center [284, 431] width 294 height 550
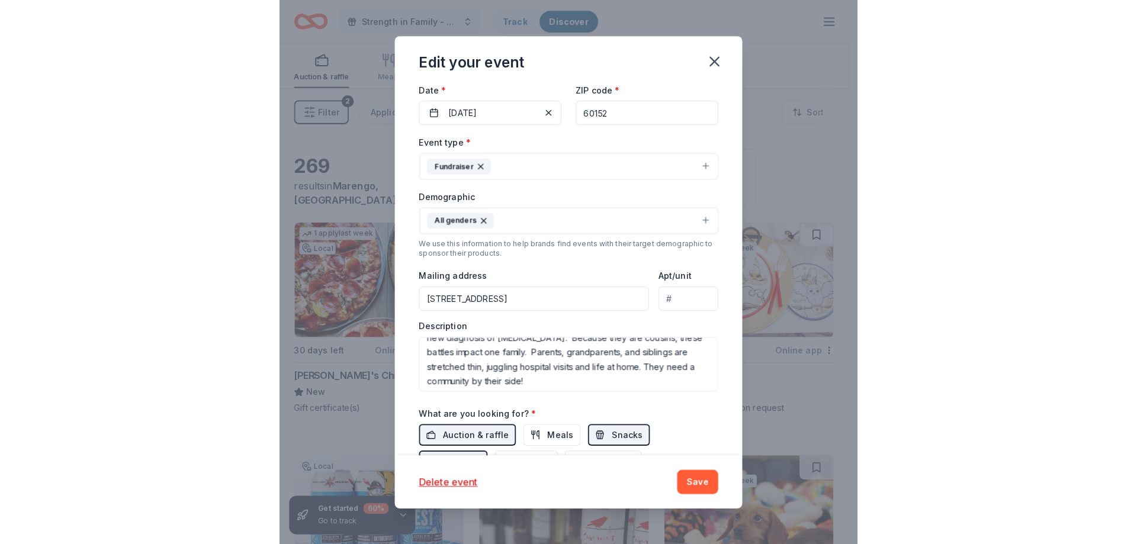
scroll to position [100, 0]
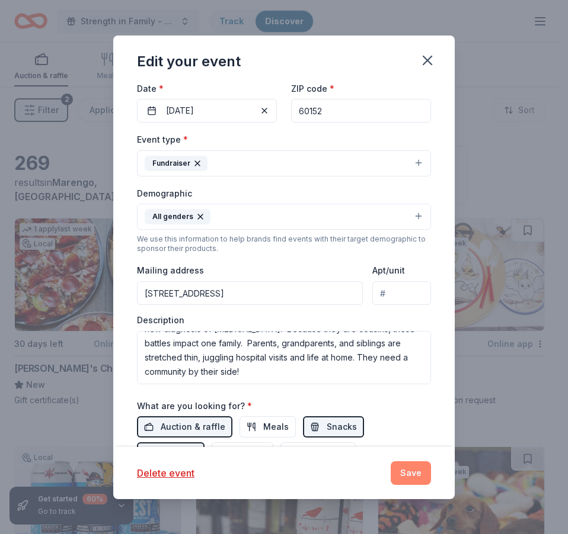
click at [412, 467] on button "Save" at bounding box center [410, 473] width 40 height 24
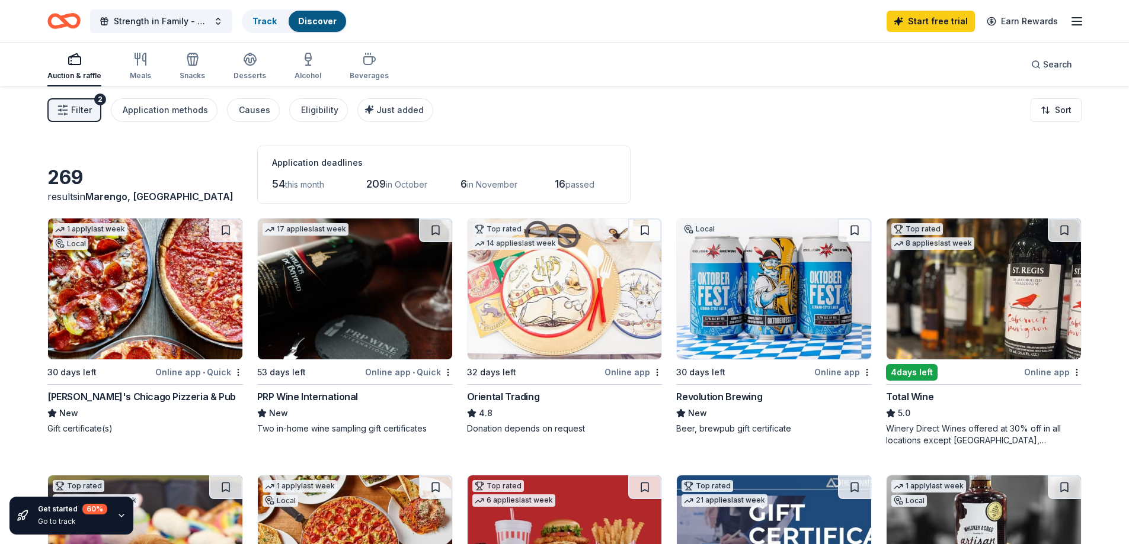
click at [159, 396] on div "Georgio's Chicago Pizzeria & Pub" at bounding box center [141, 397] width 188 height 14
click at [169, 24] on span "Strength in Family - Power in Community" at bounding box center [161, 21] width 95 height 14
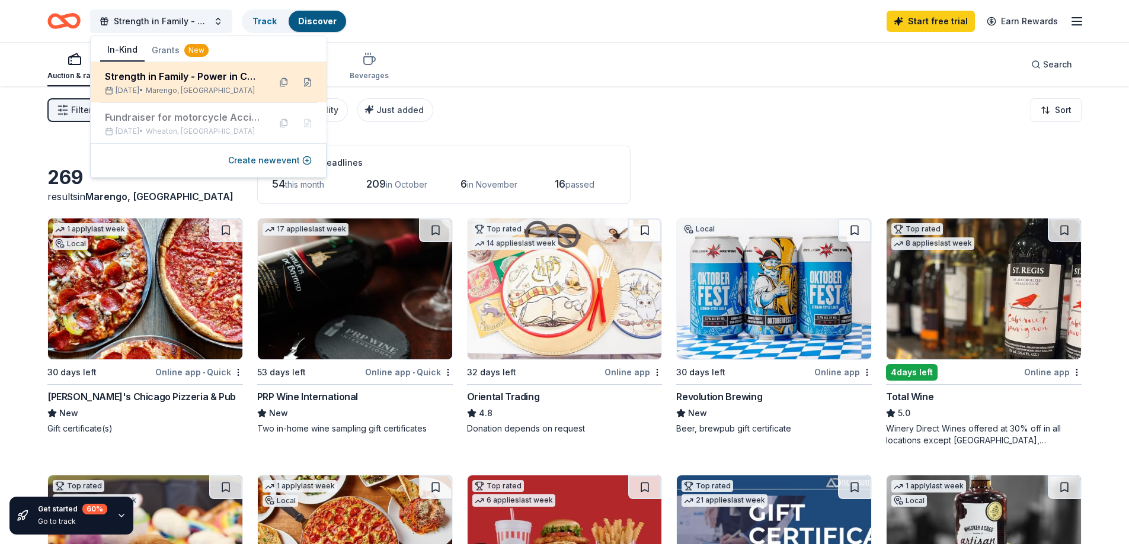
click at [162, 83] on div "Strength in Family - Power in Community" at bounding box center [182, 76] width 155 height 14
click at [228, 84] on div "Strength in Family - Power in Community Nov 08, 2025 • Marengo, IL" at bounding box center [182, 82] width 155 height 26
click at [150, 76] on div "Strength in Family - Power in Community" at bounding box center [182, 76] width 155 height 14
click at [151, 76] on div "Strength in Family - Power in Community" at bounding box center [182, 76] width 155 height 14
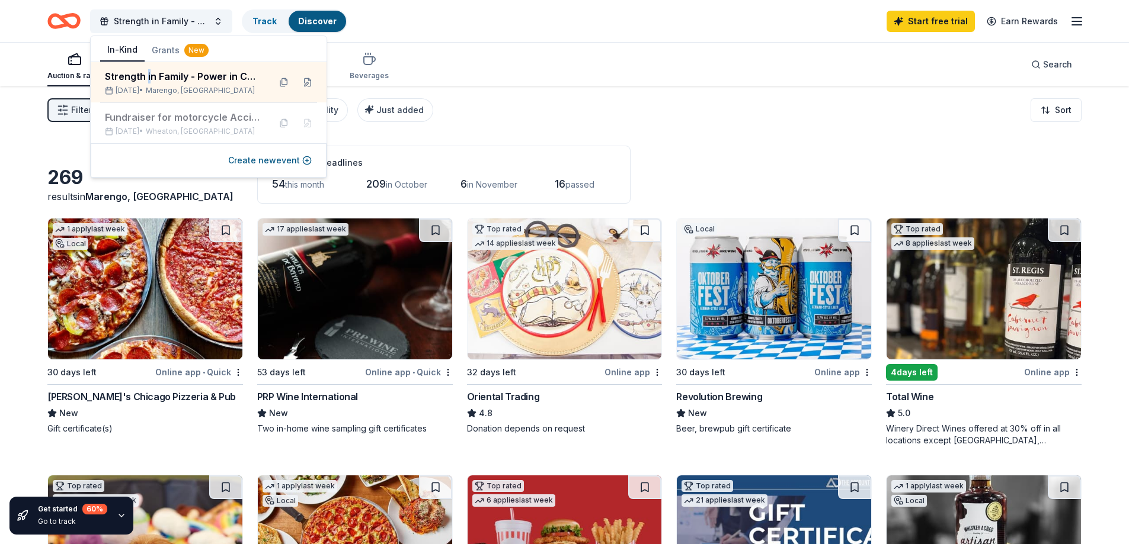
click at [201, 49] on div "New" at bounding box center [196, 50] width 24 height 13
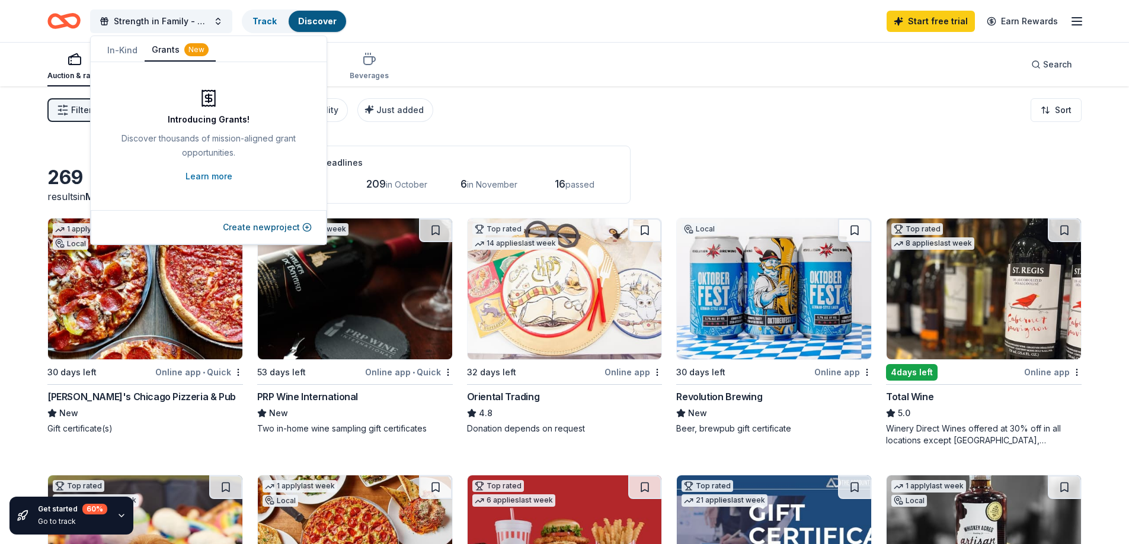
click at [154, 54] on button "Grants New" at bounding box center [180, 50] width 71 height 23
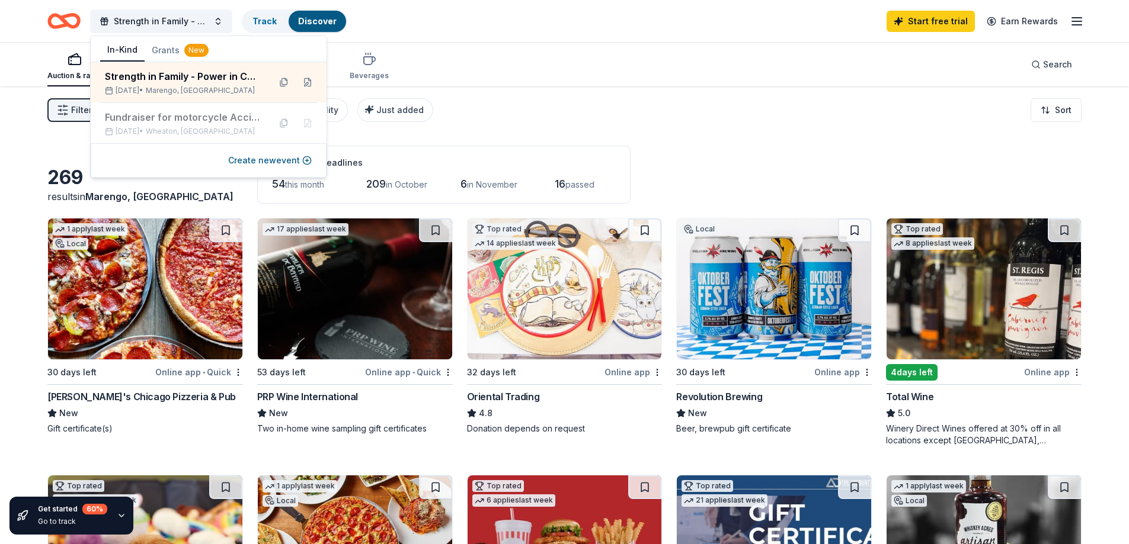
click at [112, 47] on button "In-Kind" at bounding box center [122, 50] width 44 height 23
click at [184, 108] on div "Fundraiser for motorcycle Accident victim Sep 29, 2024 • Wheaton, IL" at bounding box center [209, 123] width 236 height 40
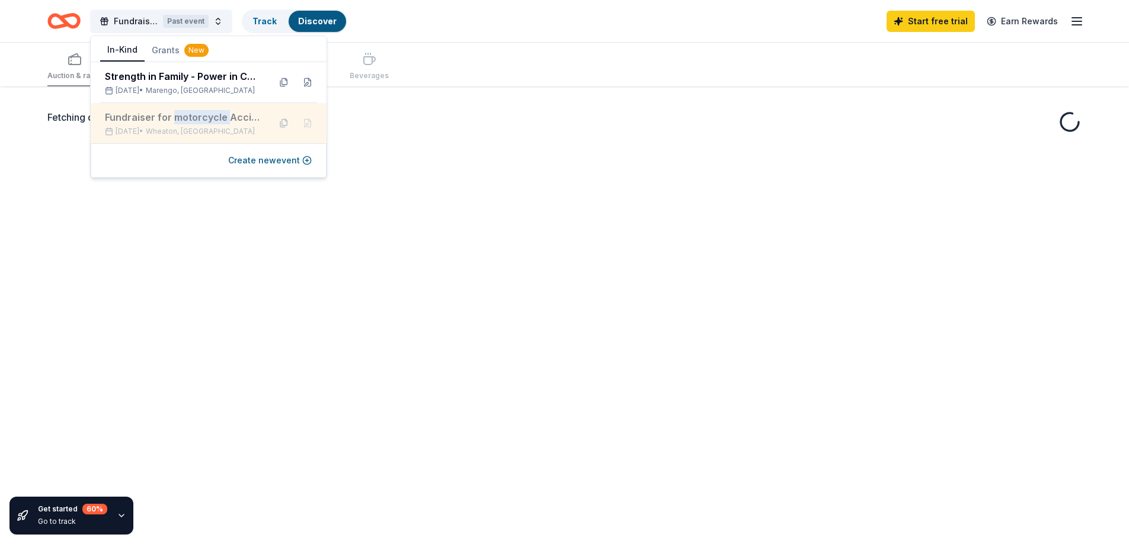
click at [184, 108] on div "Fundraiser for motorcycle Accident victim Sep 29, 2024 • Wheaton, IL" at bounding box center [209, 123] width 236 height 40
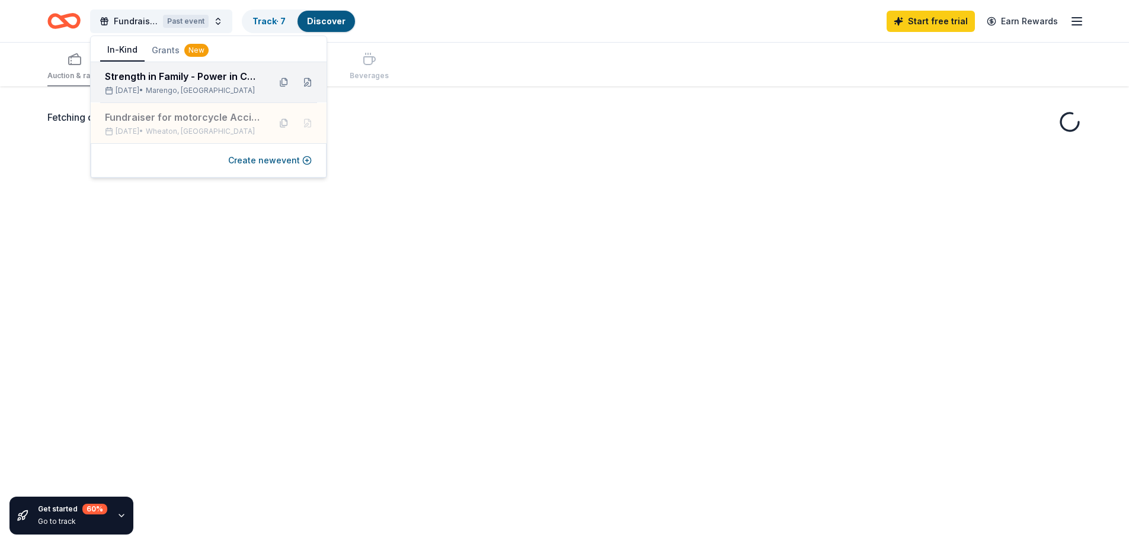
click at [174, 72] on div "Strength in Family - Power in Community" at bounding box center [182, 76] width 155 height 14
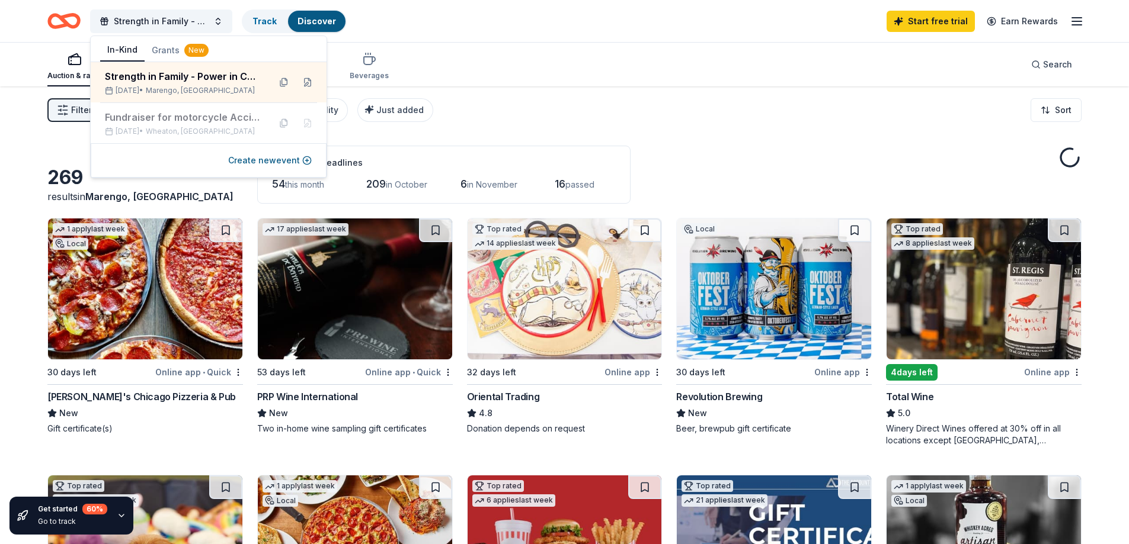
click at [551, 119] on div "Filter 2 Application methods Causes Eligibility Just added Sort" at bounding box center [564, 109] width 1129 height 47
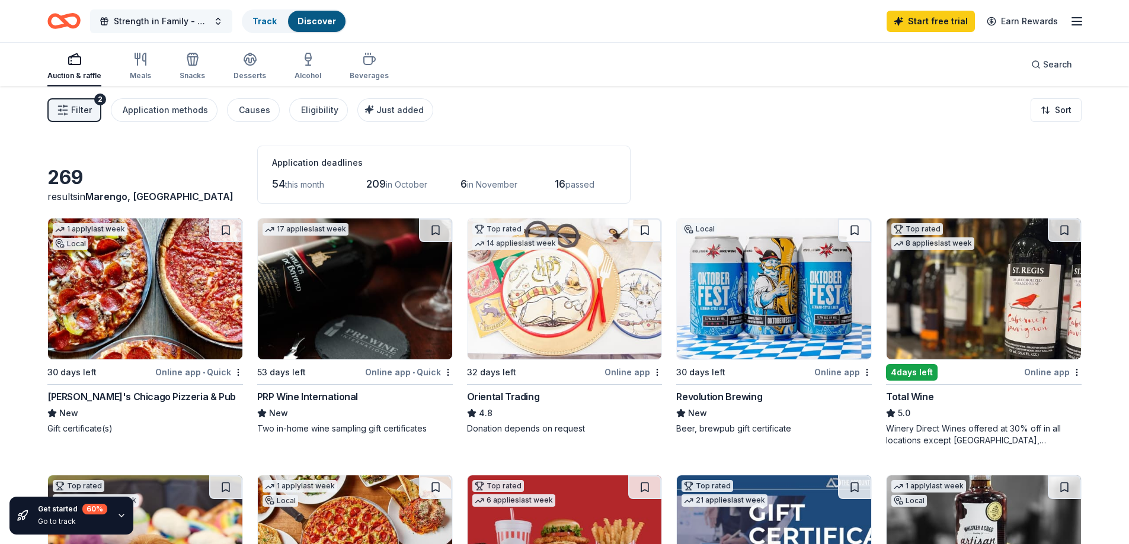
click at [169, 21] on span "Strength in Family - Power in Community" at bounding box center [161, 21] width 95 height 14
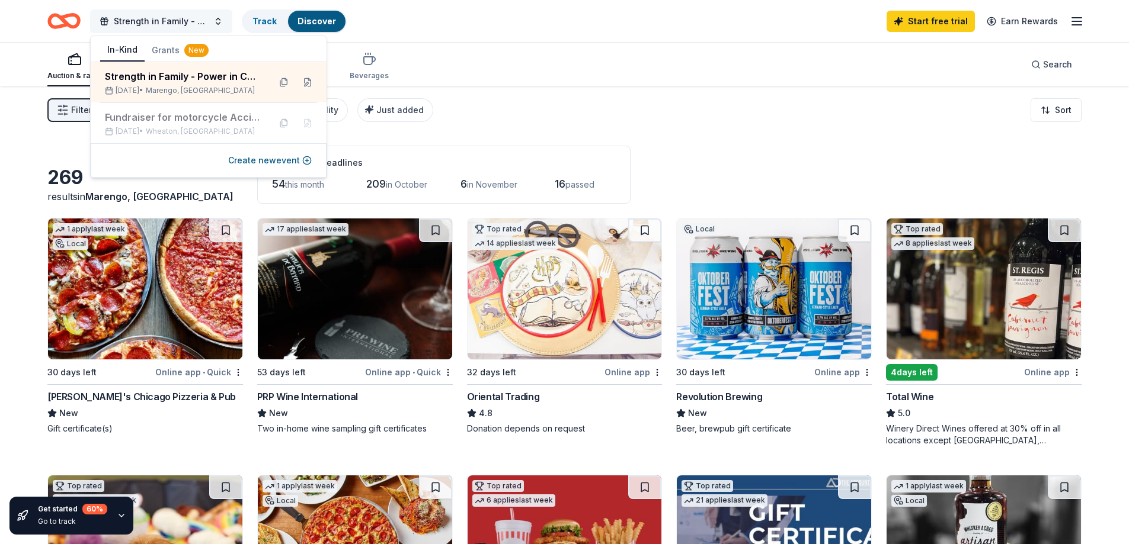
click at [169, 21] on span "Strength in Family - Power in Community" at bounding box center [161, 21] width 95 height 14
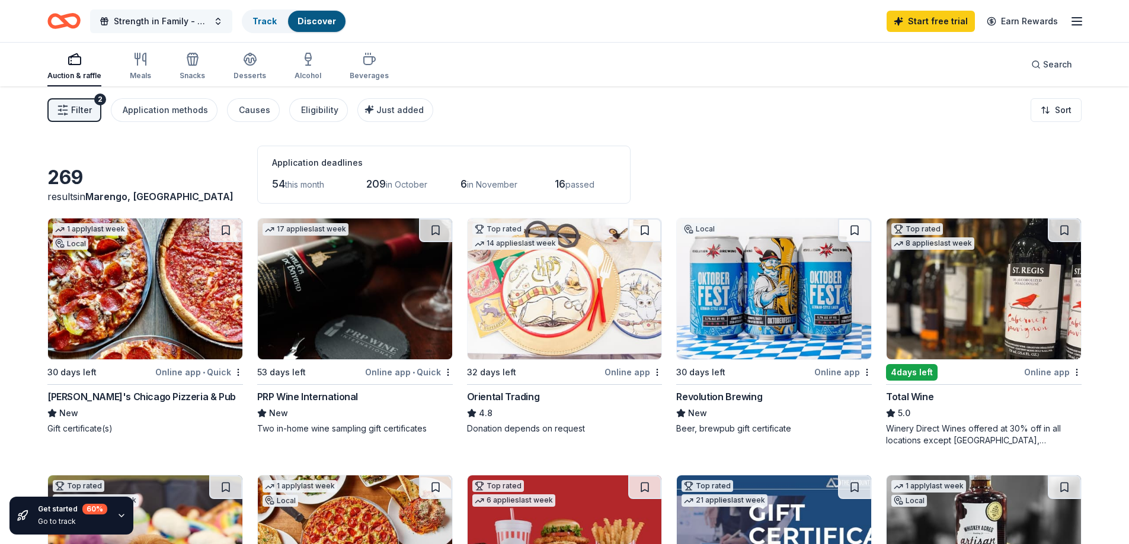
click at [169, 21] on span "Strength in Family - Power in Community" at bounding box center [161, 21] width 95 height 14
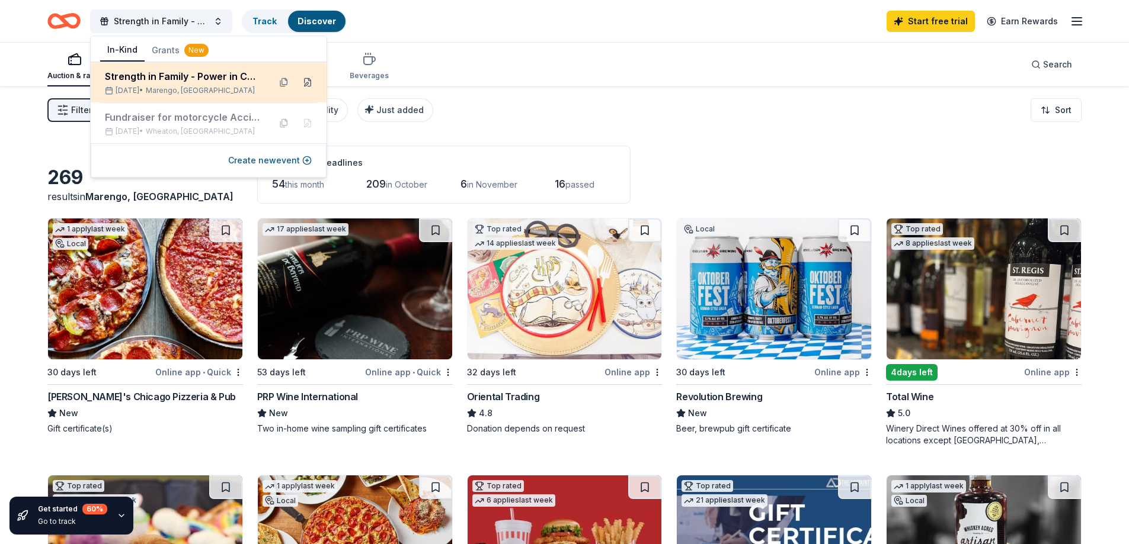
click at [307, 82] on button at bounding box center [307, 82] width 19 height 19
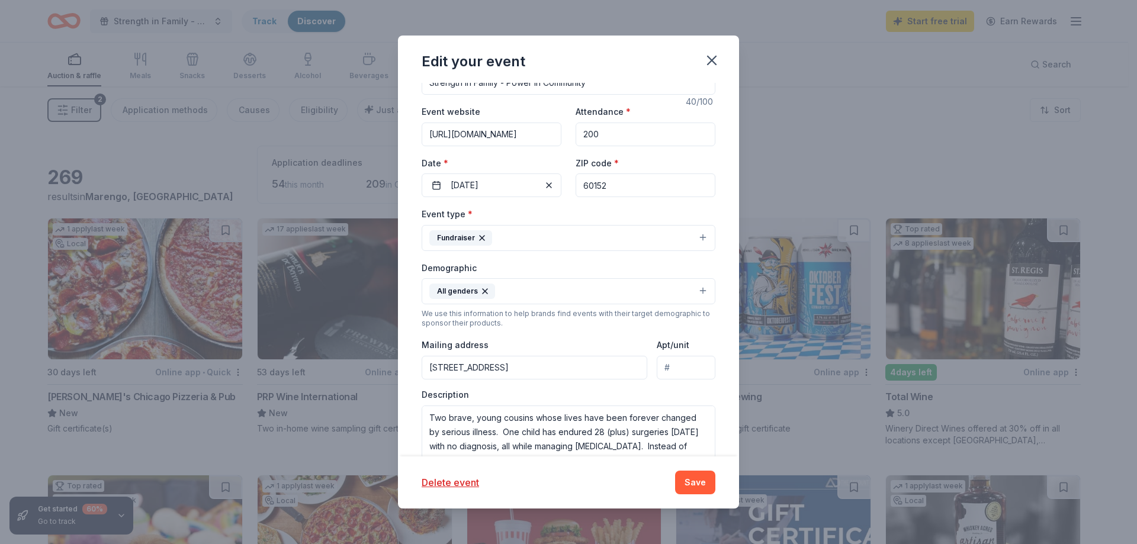
scroll to position [118, 0]
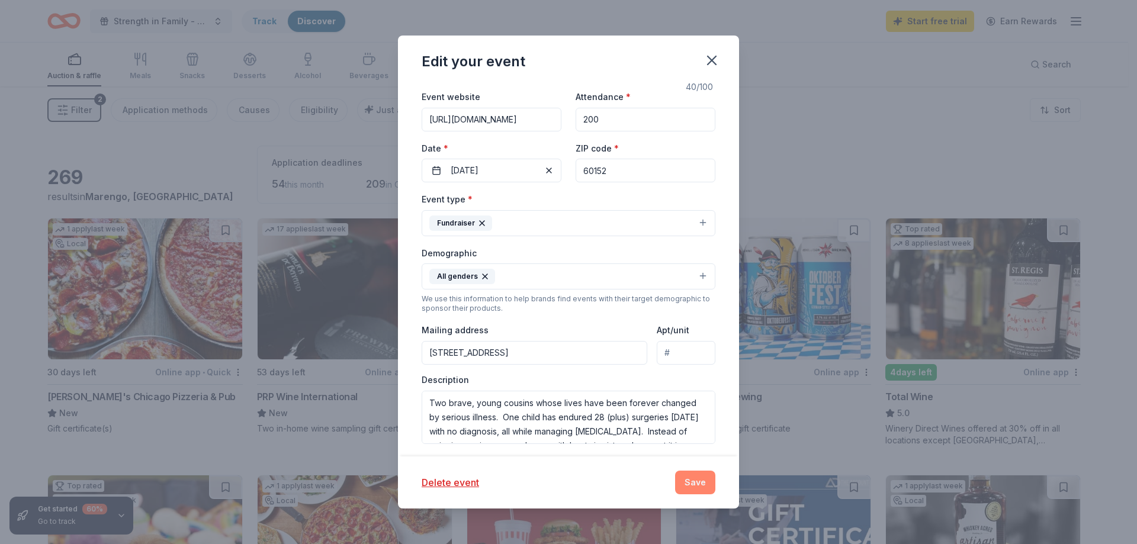
click at [697, 479] on button "Save" at bounding box center [695, 483] width 40 height 24
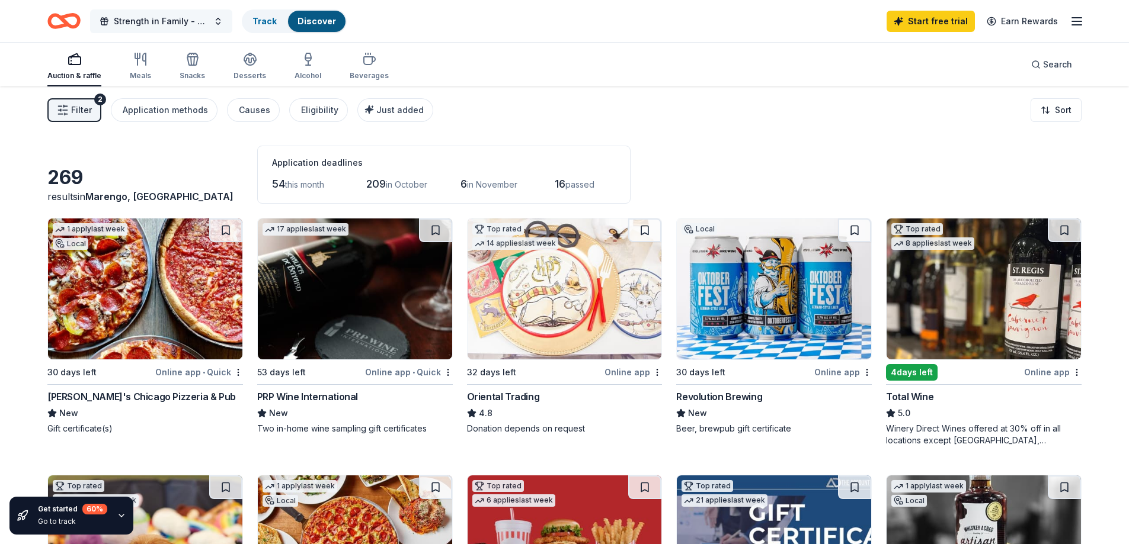
click at [151, 26] on span "Strength in Family - Power in Community" at bounding box center [161, 21] width 95 height 14
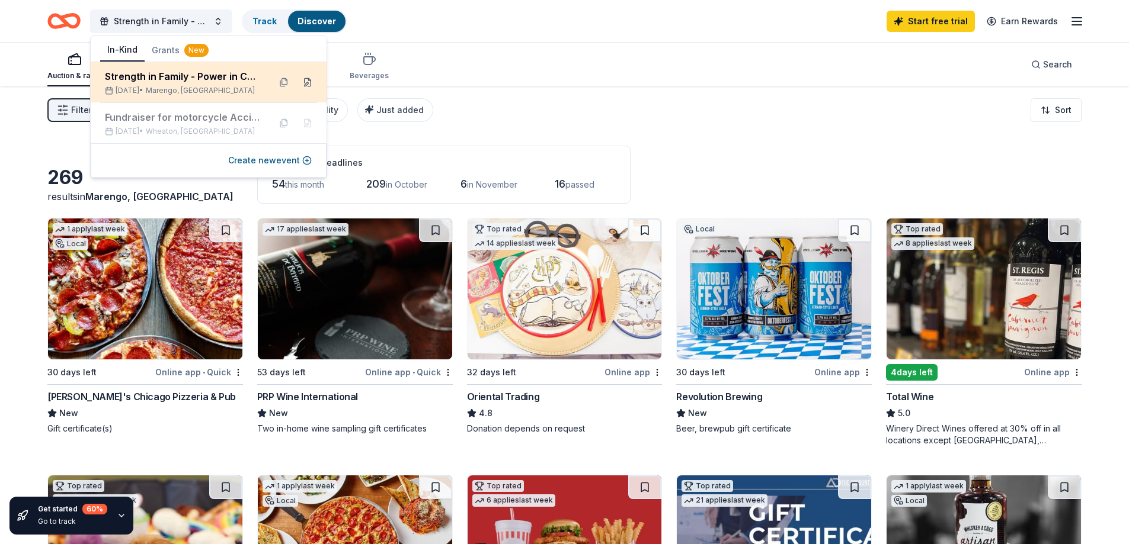
click at [303, 83] on button at bounding box center [307, 82] width 19 height 19
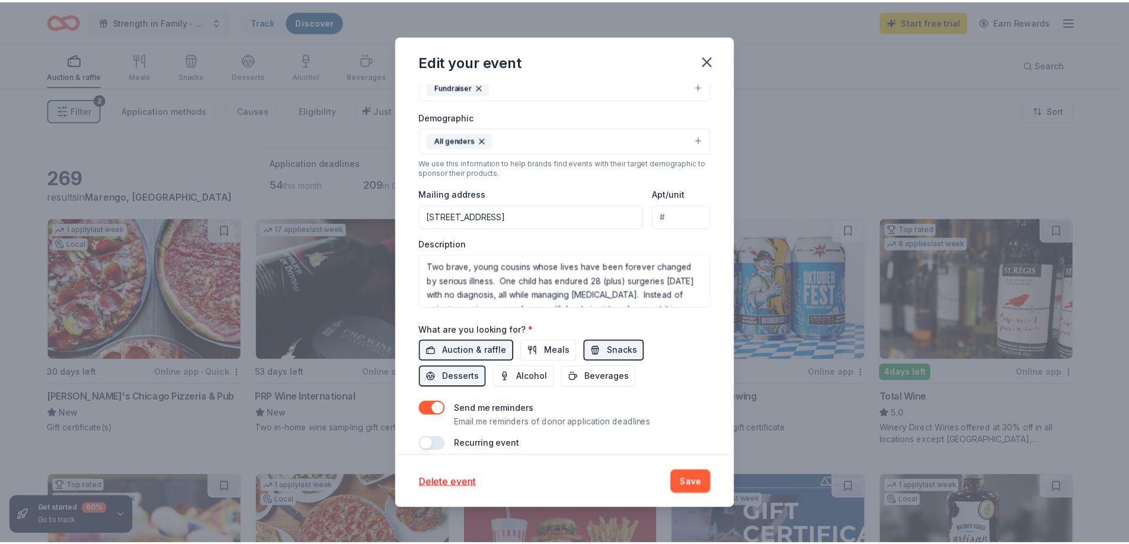
scroll to position [268, 0]
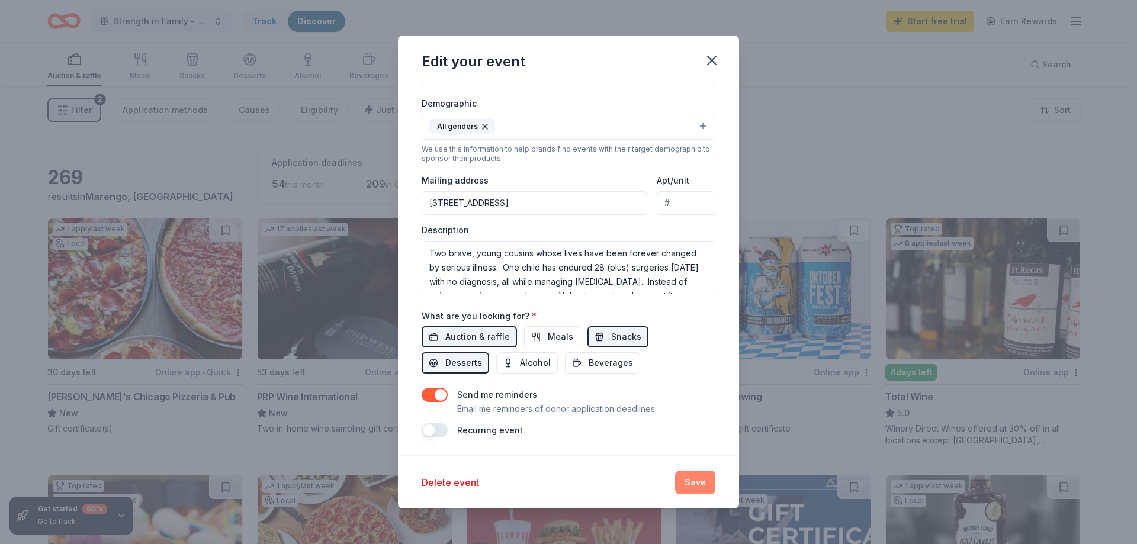
click at [701, 483] on button "Save" at bounding box center [695, 483] width 40 height 24
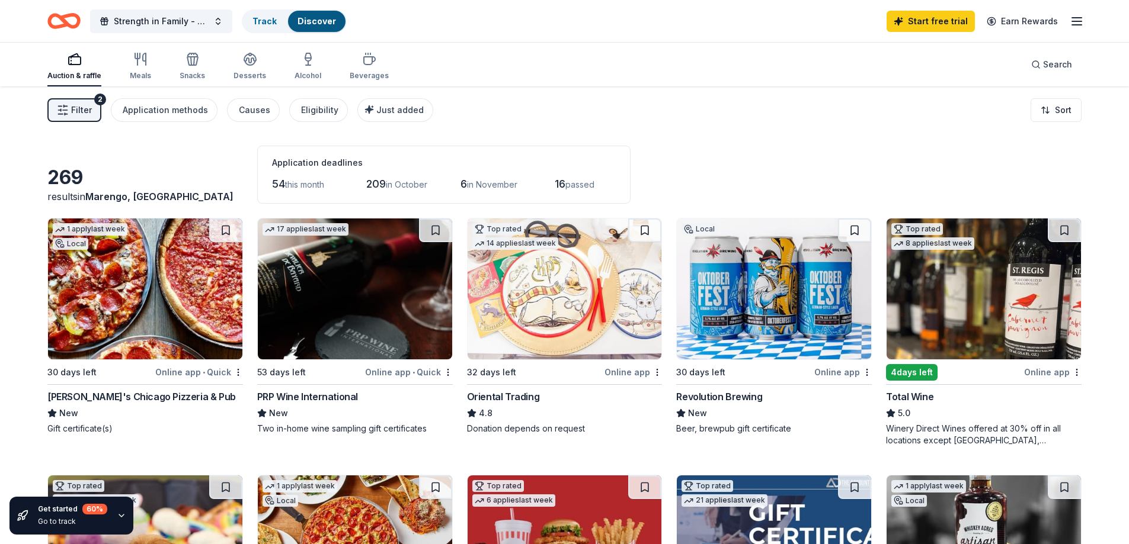
click at [327, 316] on img at bounding box center [355, 289] width 194 height 141
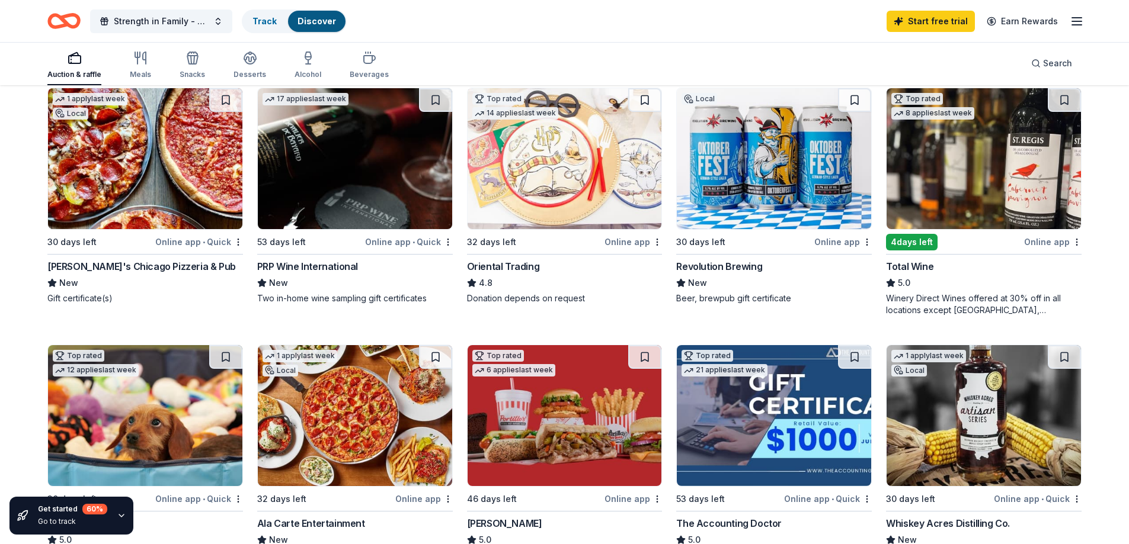
scroll to position [178, 0]
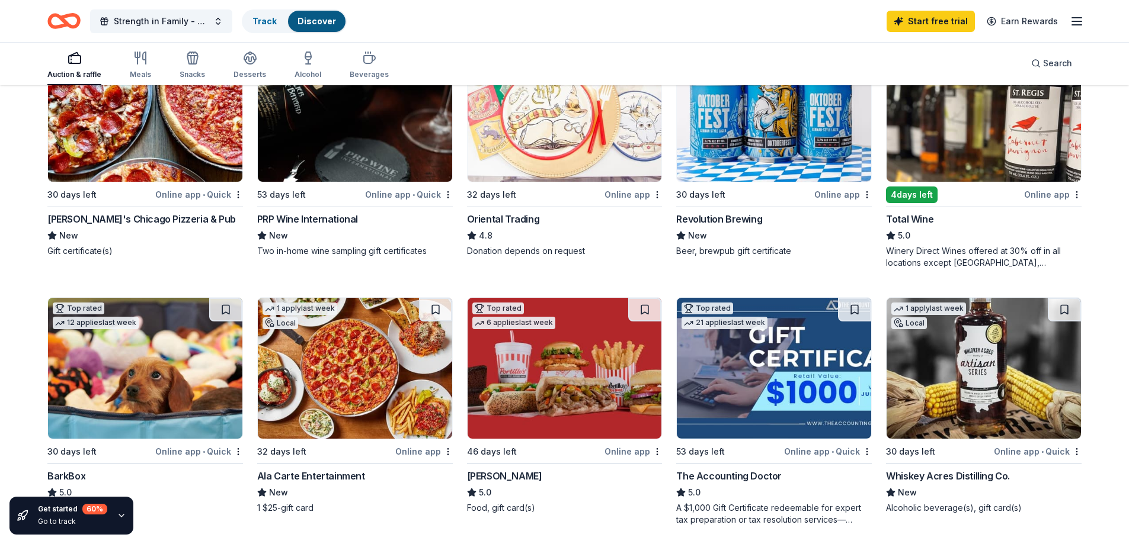
click at [778, 125] on img at bounding box center [774, 111] width 194 height 141
click at [188, 365] on img at bounding box center [145, 368] width 194 height 141
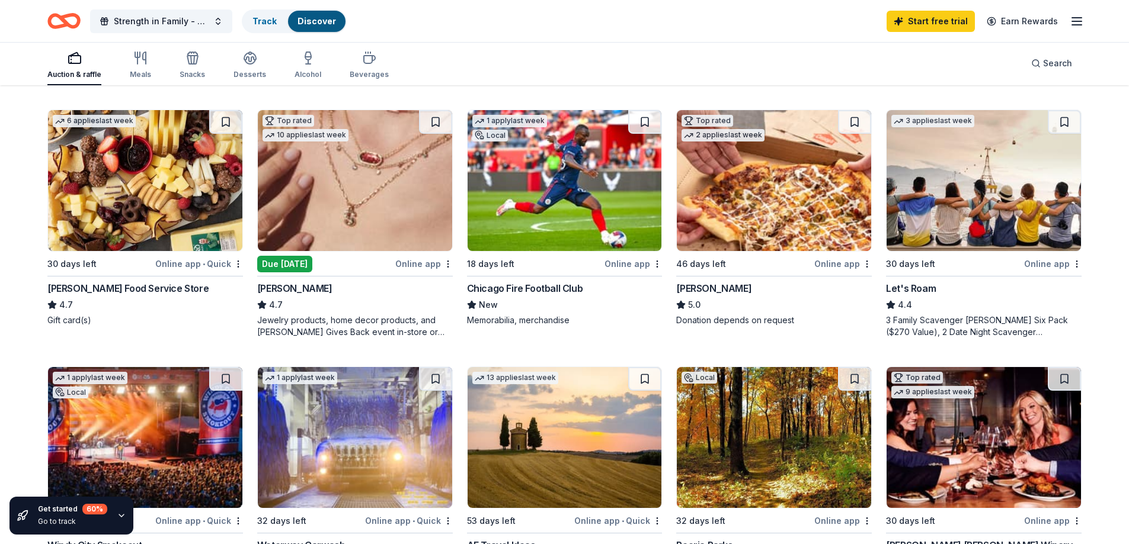
scroll to position [474, 0]
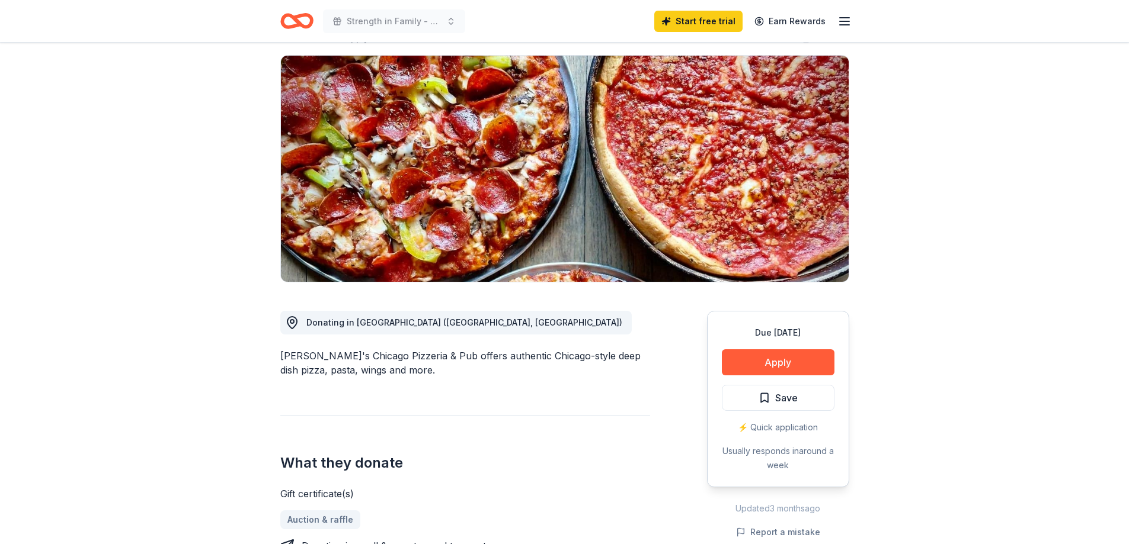
scroll to position [118, 0]
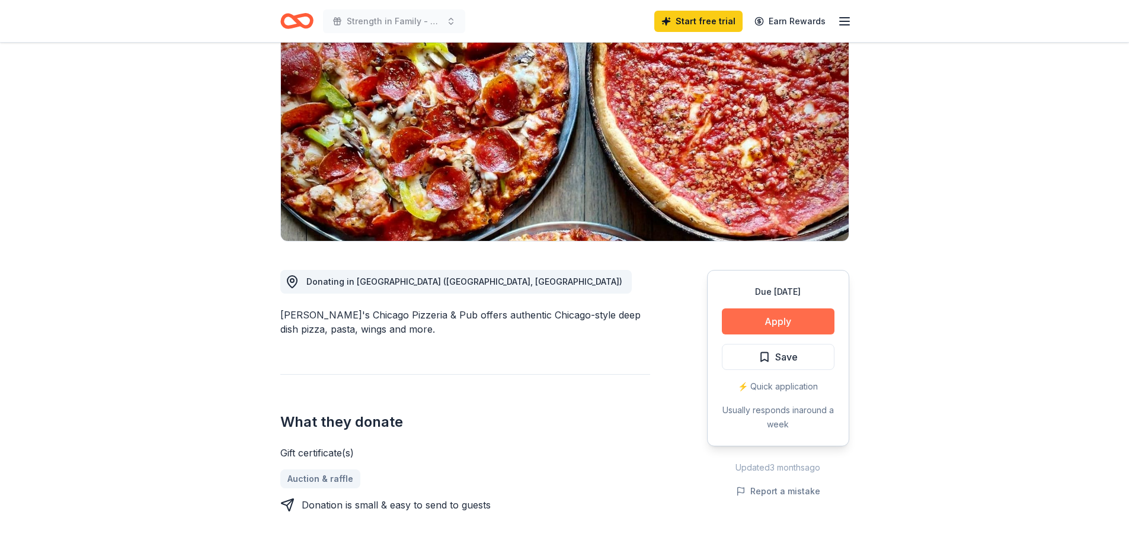
click at [779, 319] on button "Apply" at bounding box center [778, 322] width 113 height 26
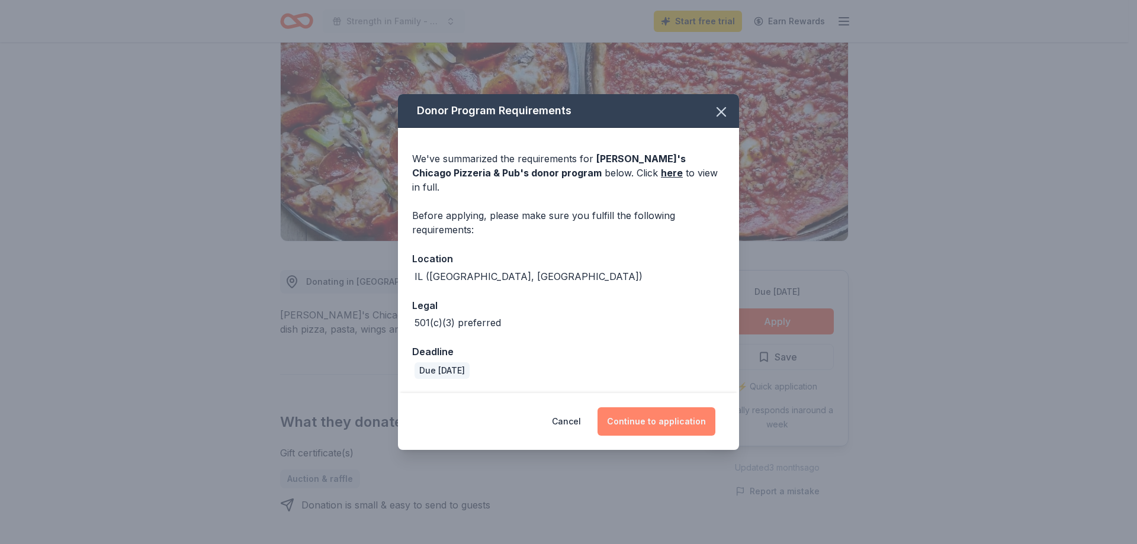
click at [669, 418] on button "Continue to application" at bounding box center [657, 422] width 118 height 28
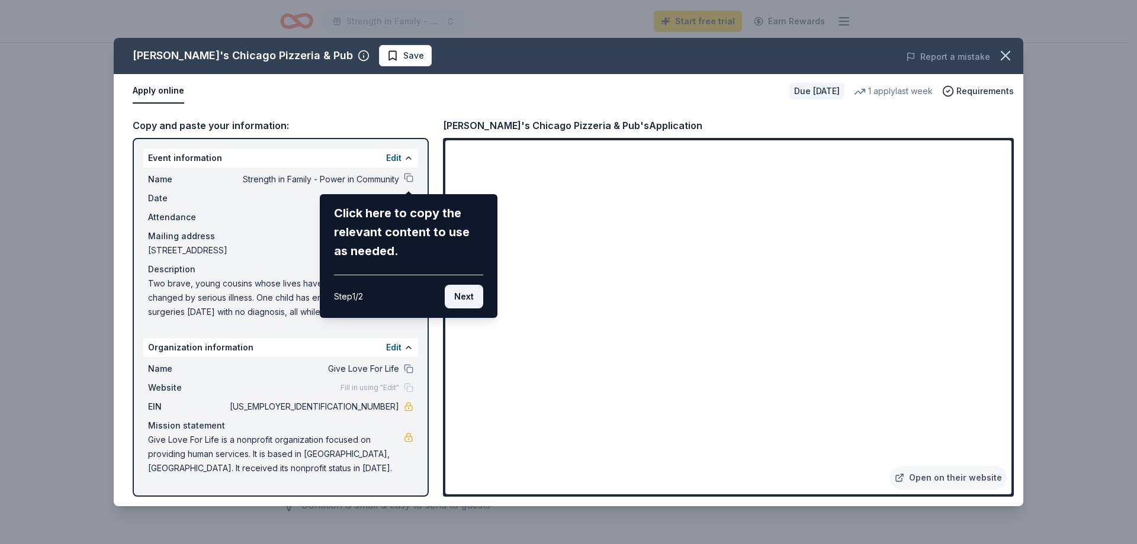
click at [470, 294] on button "Next" at bounding box center [464, 297] width 39 height 24
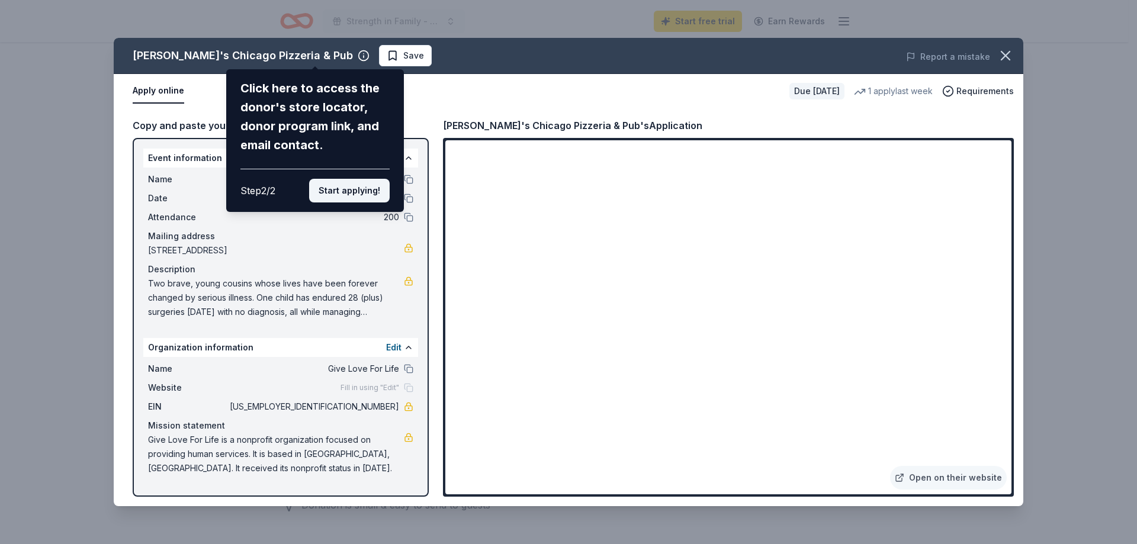
click at [352, 192] on button "Start applying!" at bounding box center [349, 191] width 81 height 24
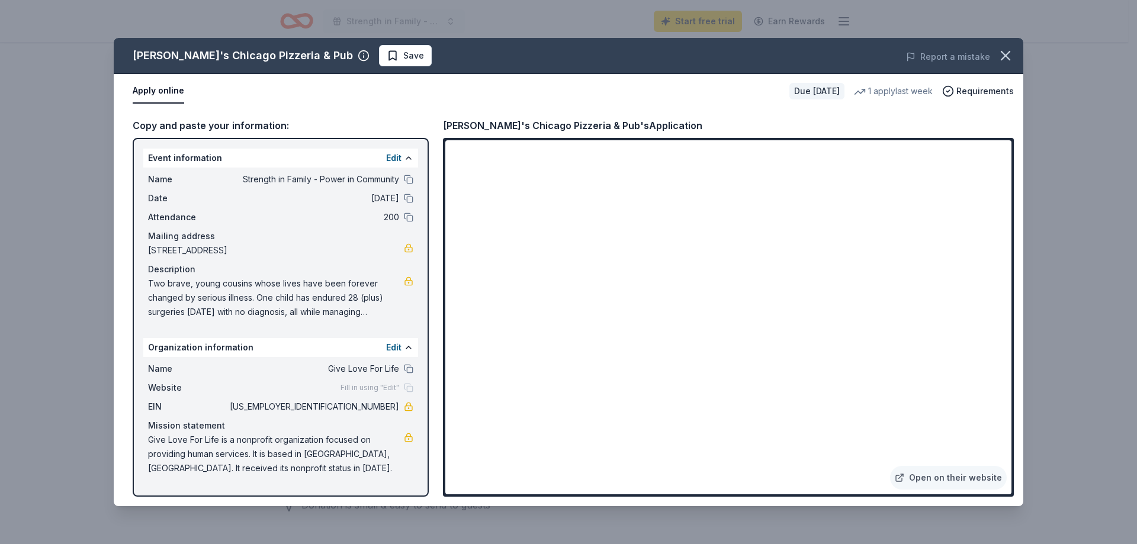
click at [619, 216] on div "Georgio's Chicago Pizzeria & Pub Save Report a mistake Apply online Due in 30 d…" at bounding box center [569, 272] width 910 height 469
click at [585, 215] on div "Georgio's Chicago Pizzeria & Pub Save Report a mistake Apply online Due in 30 d…" at bounding box center [569, 272] width 910 height 469
click at [581, 209] on div "Georgio's Chicago Pizzeria & Pub Save Report a mistake Apply online Due in 30 d…" at bounding box center [569, 272] width 910 height 469
click at [409, 177] on button at bounding box center [408, 179] width 9 height 9
click at [1009, 56] on icon "button" at bounding box center [1006, 55] width 17 height 17
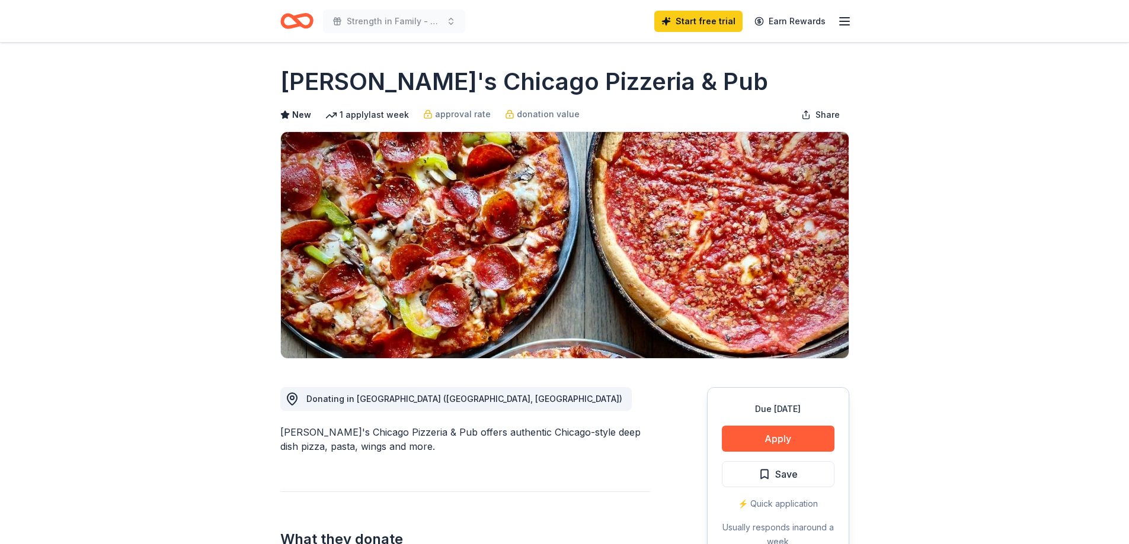
scroll to position [0, 0]
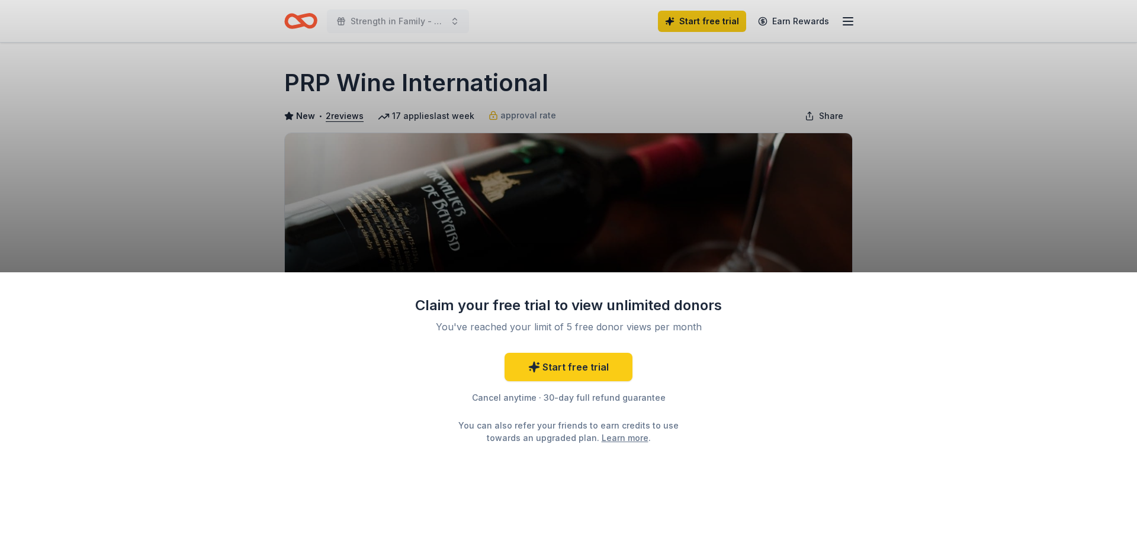
click at [212, 110] on div "Claim your free trial to view unlimited donors You've reached your limit of 5 f…" at bounding box center [568, 272] width 1137 height 544
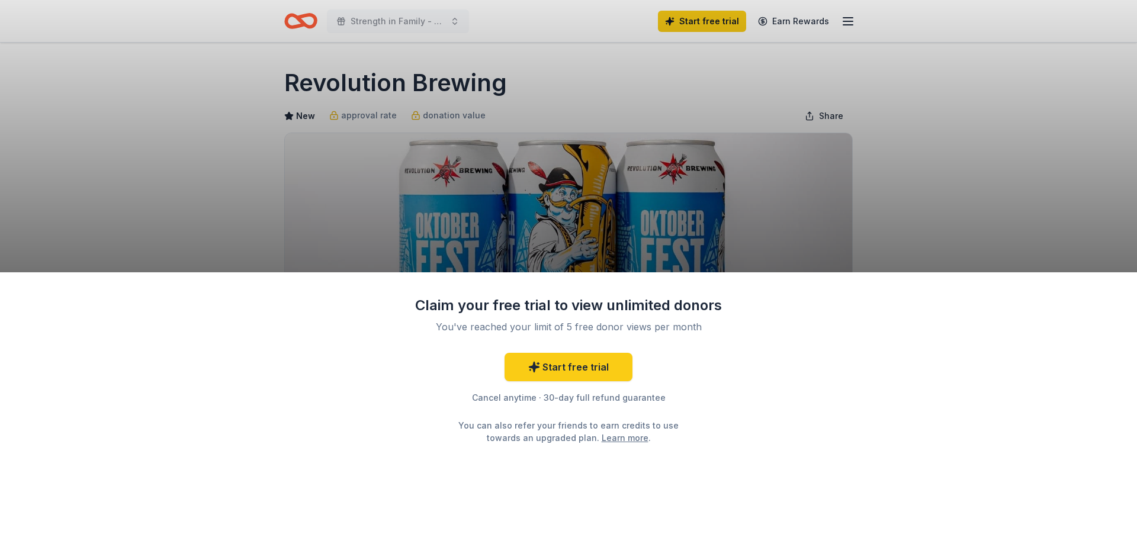
click at [887, 182] on div "Claim your free trial to view unlimited donors You've reached your limit of 5 f…" at bounding box center [568, 272] width 1137 height 544
click at [878, 156] on div "Claim your free trial to view unlimited donors You've reached your limit of 5 f…" at bounding box center [568, 272] width 1137 height 544
